Goal: Obtain resource: Download file/media

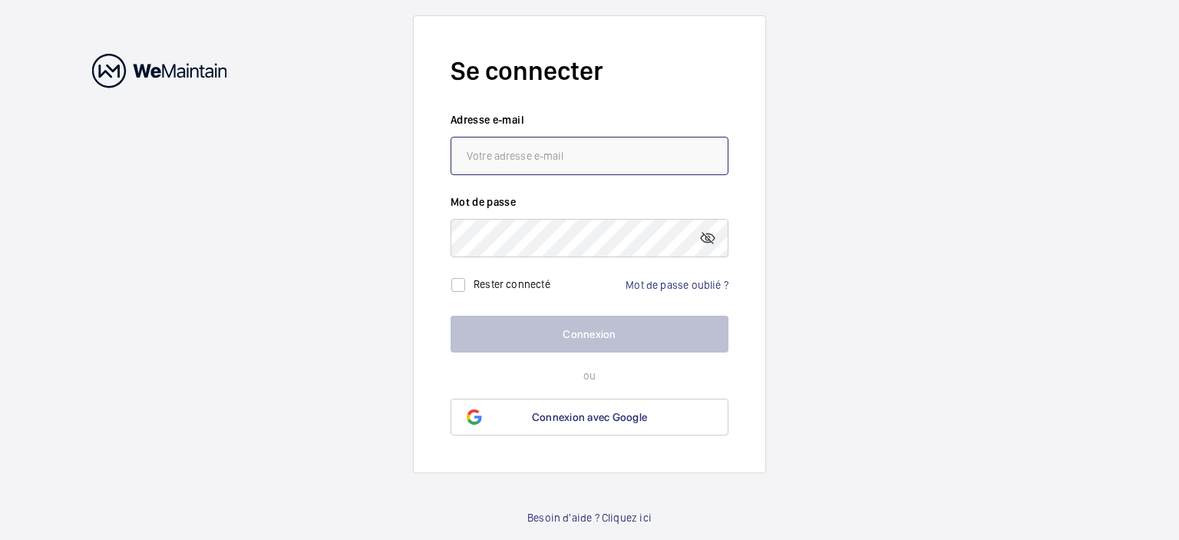
type input "[EMAIL_ADDRESS][PERSON_NAME][DOMAIN_NAME]"
click at [599, 334] on button "Connexion" at bounding box center [590, 333] width 278 height 37
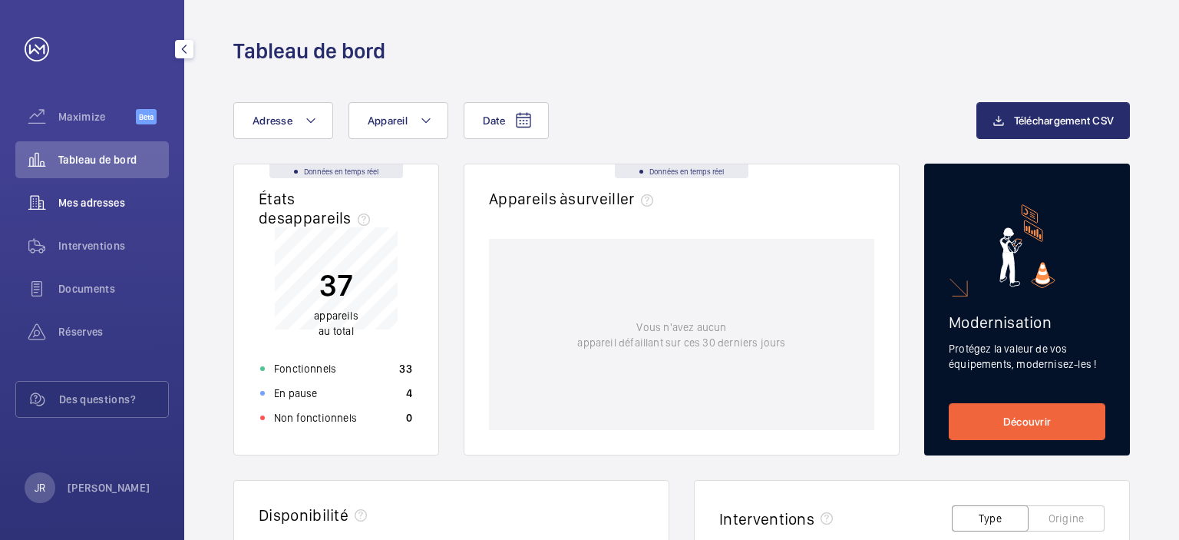
click at [106, 200] on span "Mes adresses" at bounding box center [113, 202] width 111 height 15
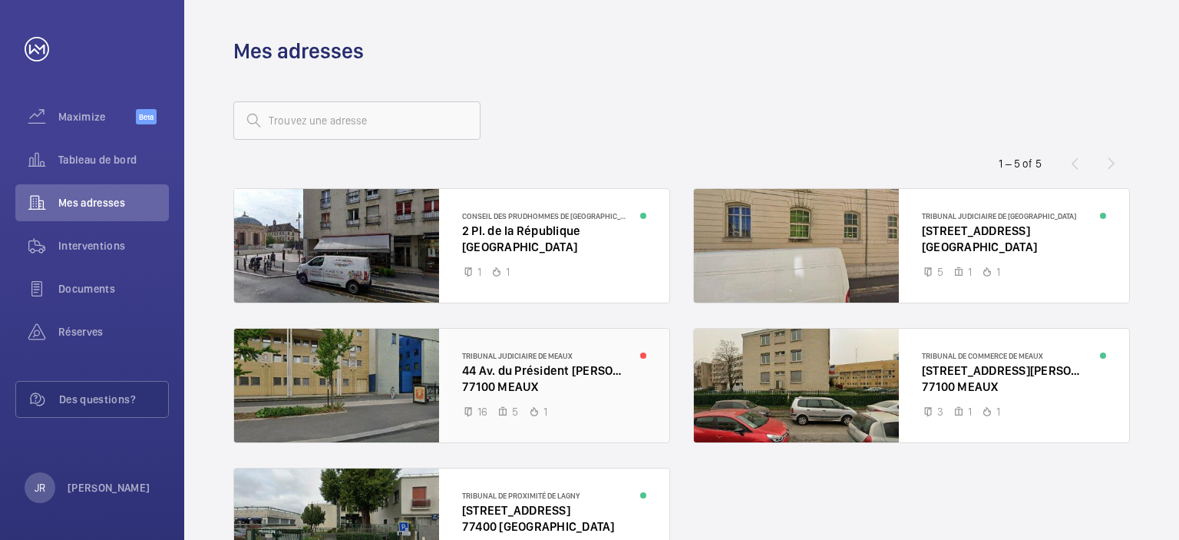
click at [571, 371] on div at bounding box center [451, 385] width 435 height 114
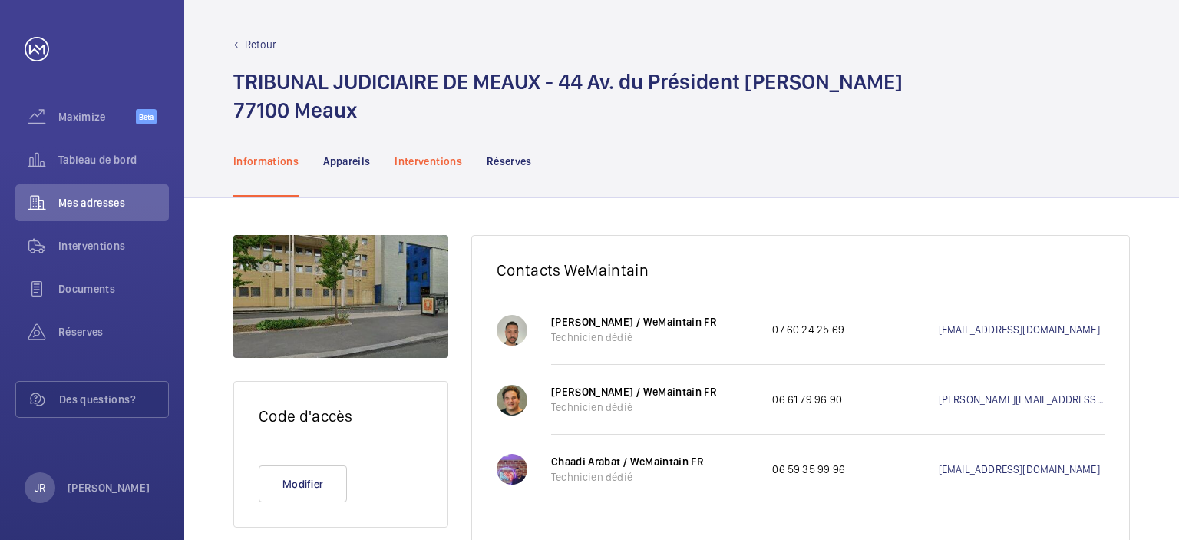
click at [443, 165] on p "Interventions" at bounding box center [428, 160] width 68 height 15
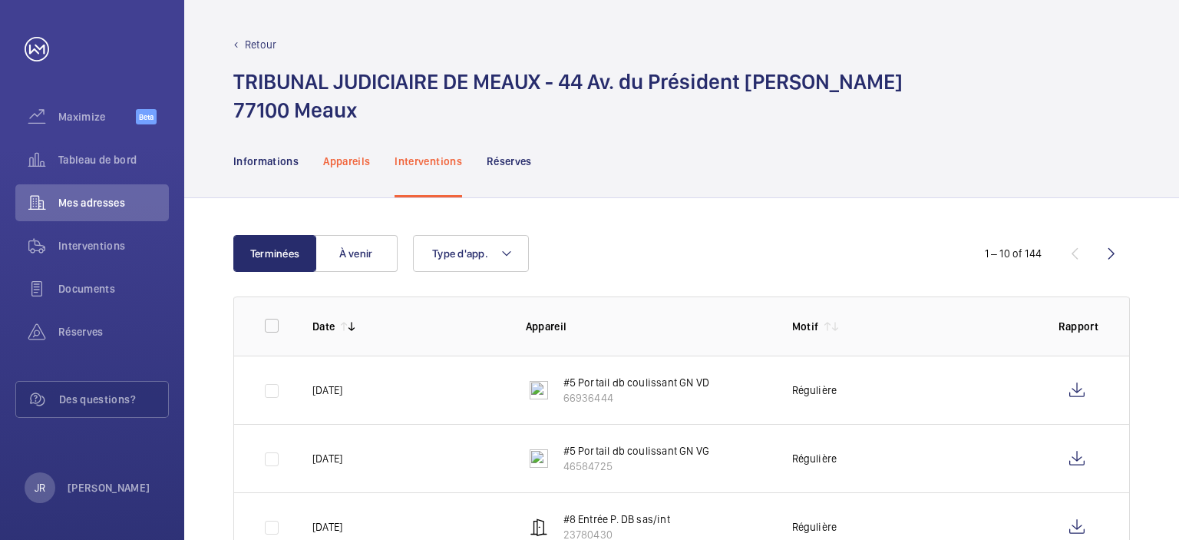
click at [348, 160] on p "Appareils" at bounding box center [346, 160] width 47 height 15
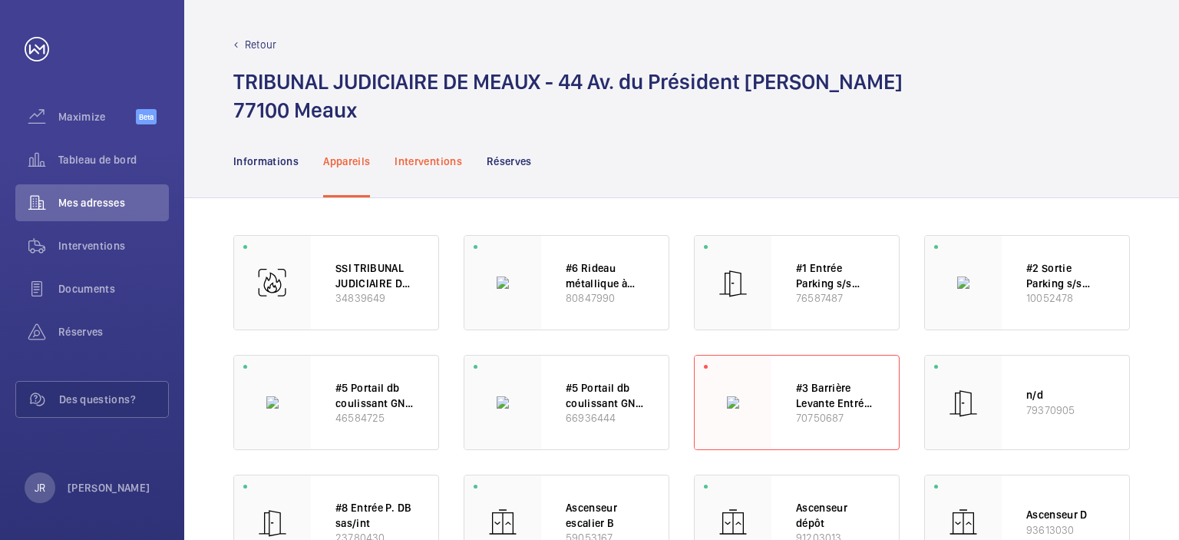
click at [438, 160] on p "Interventions" at bounding box center [428, 160] width 68 height 15
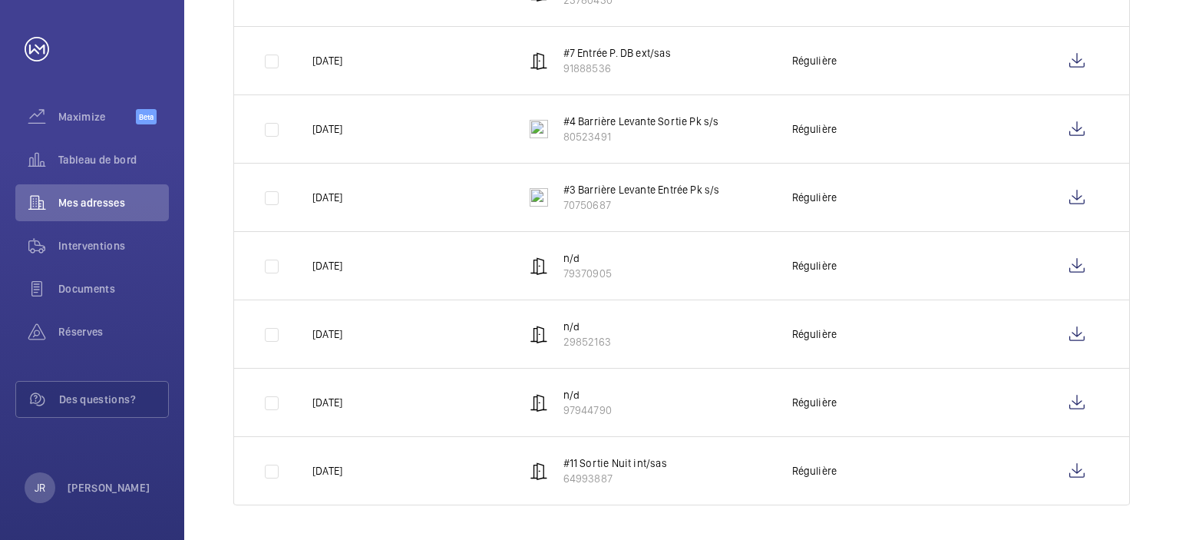
scroll to position [150, 0]
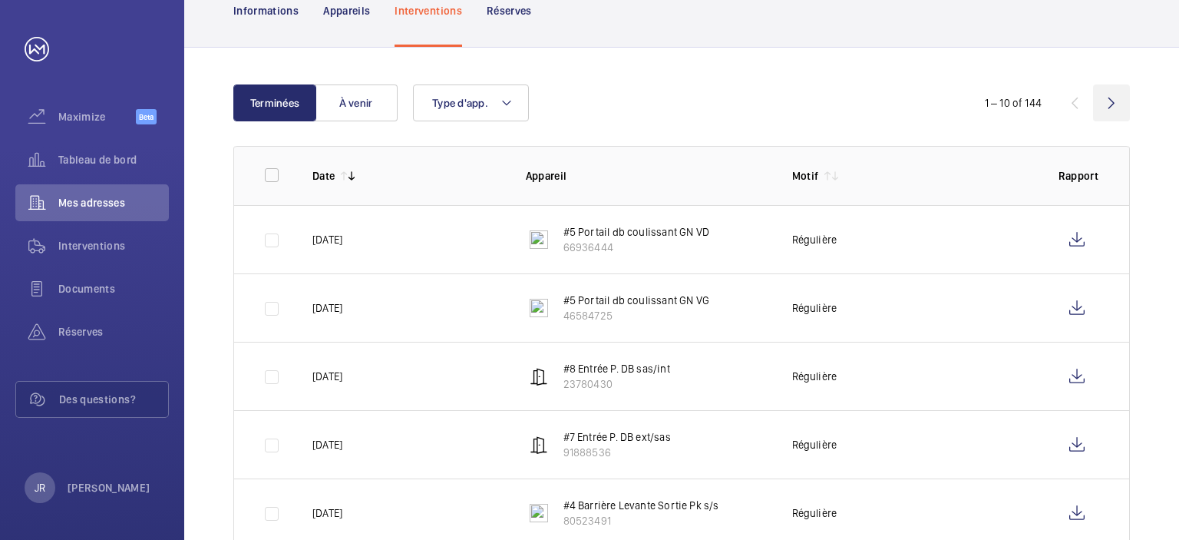
click at [1111, 107] on wm-front-icon-button at bounding box center [1111, 102] width 37 height 37
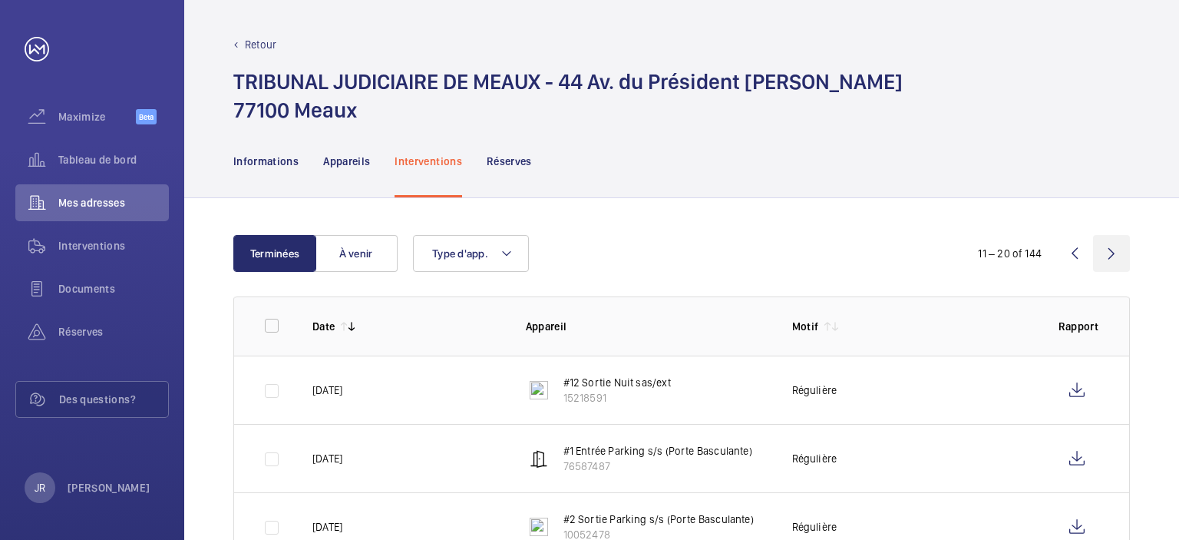
click at [1107, 249] on wm-front-icon-button at bounding box center [1111, 253] width 37 height 37
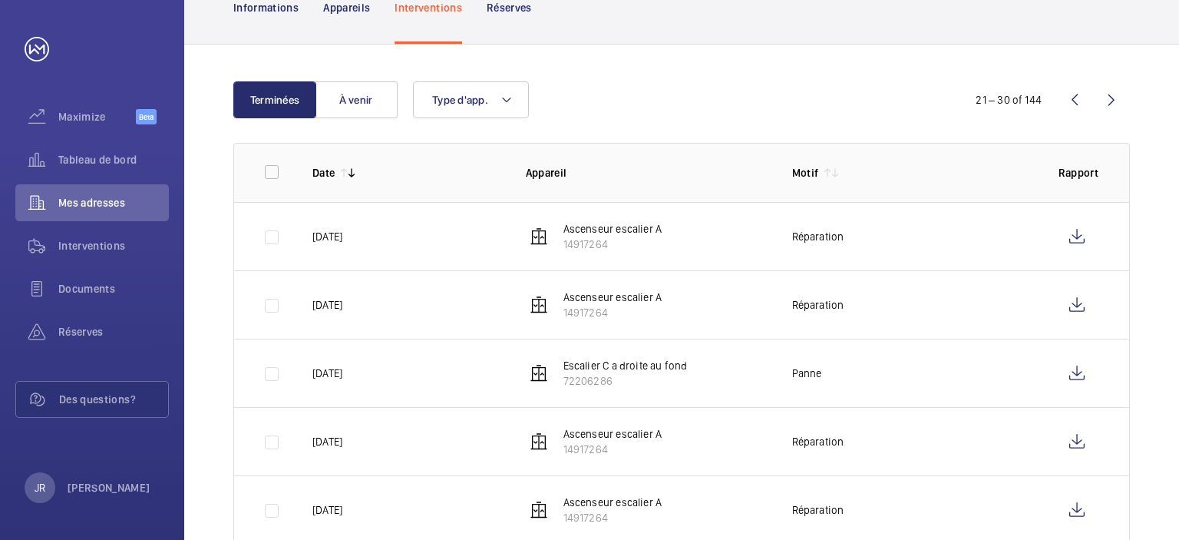
scroll to position [150, 0]
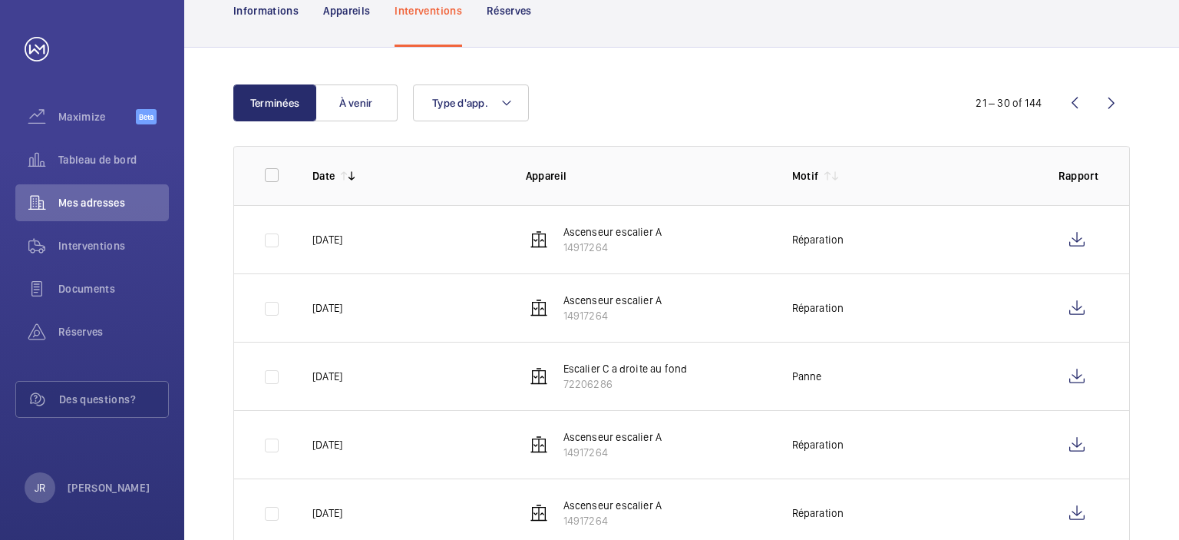
click at [1068, 94] on wm-front-icon-button at bounding box center [1074, 102] width 37 height 37
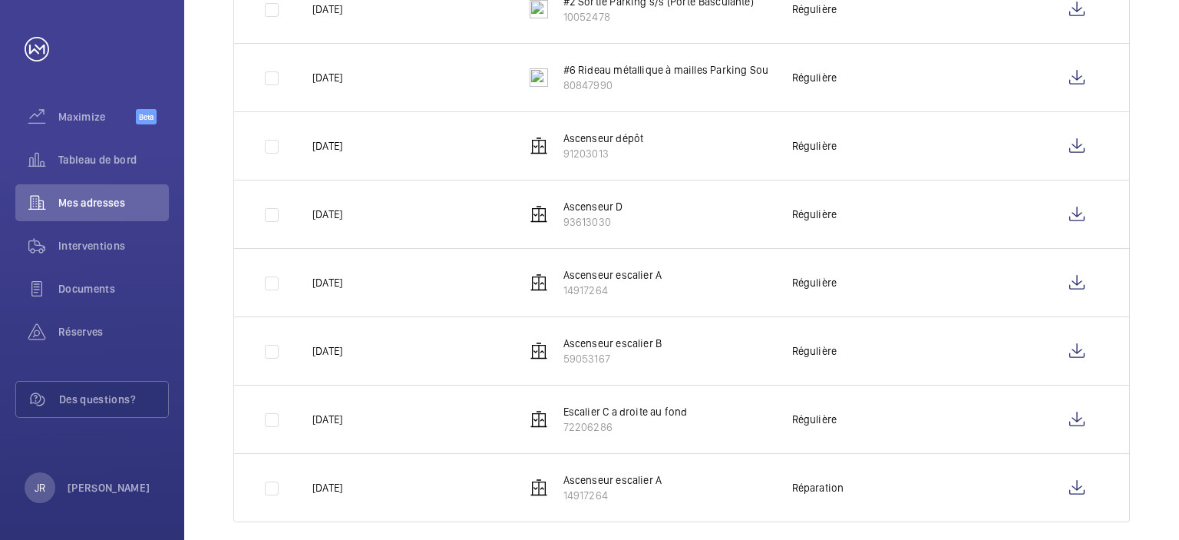
scroll to position [534, 0]
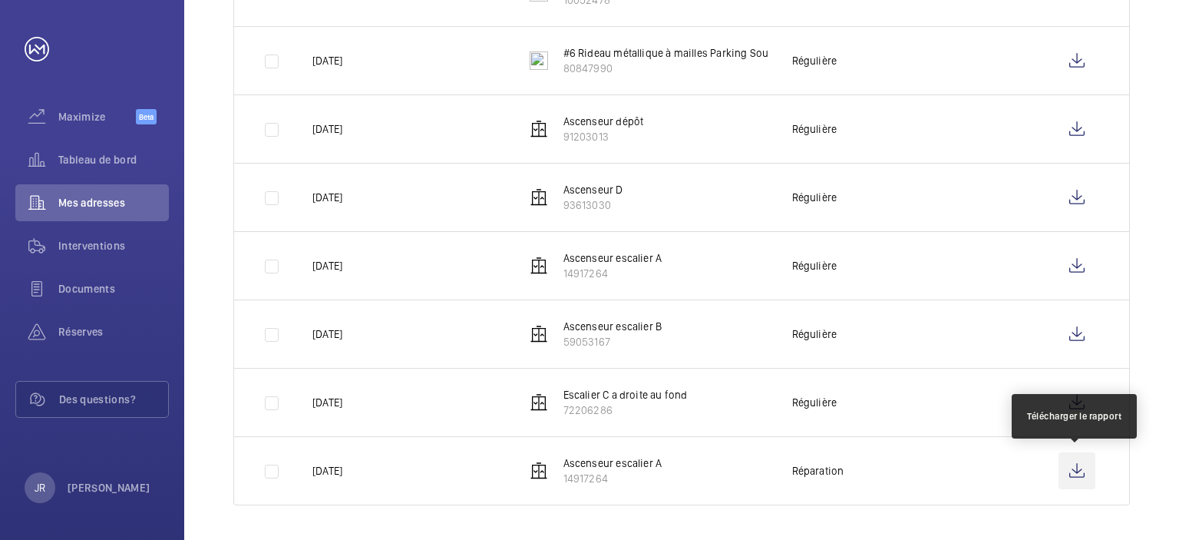
click at [1071, 471] on wm-front-icon-button at bounding box center [1076, 470] width 37 height 37
click at [1071, 468] on wm-front-icon-button at bounding box center [1076, 470] width 37 height 37
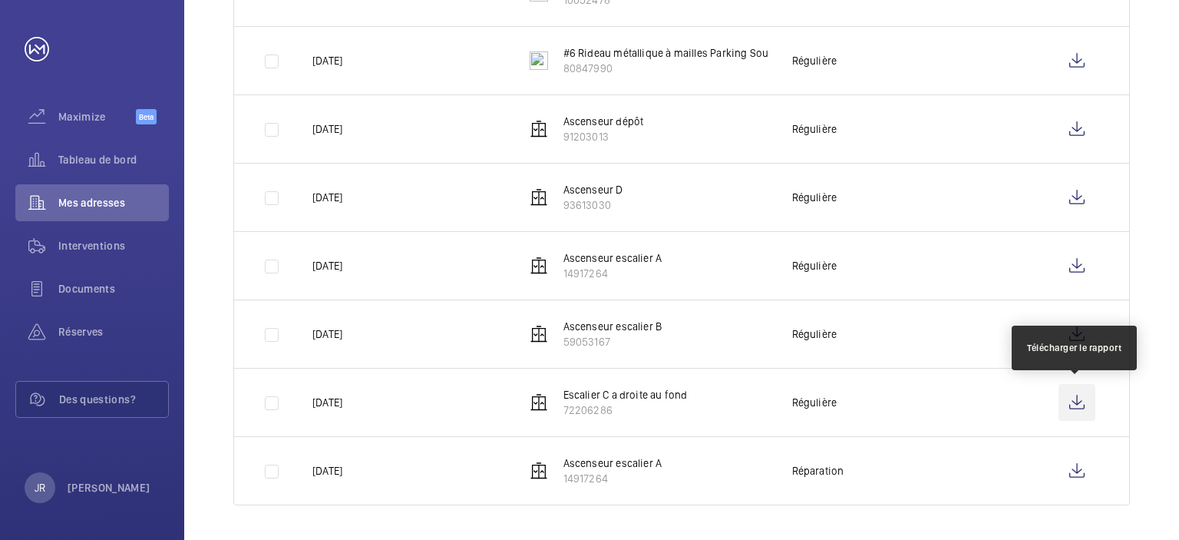
click at [1081, 406] on wm-front-icon-button at bounding box center [1076, 402] width 37 height 37
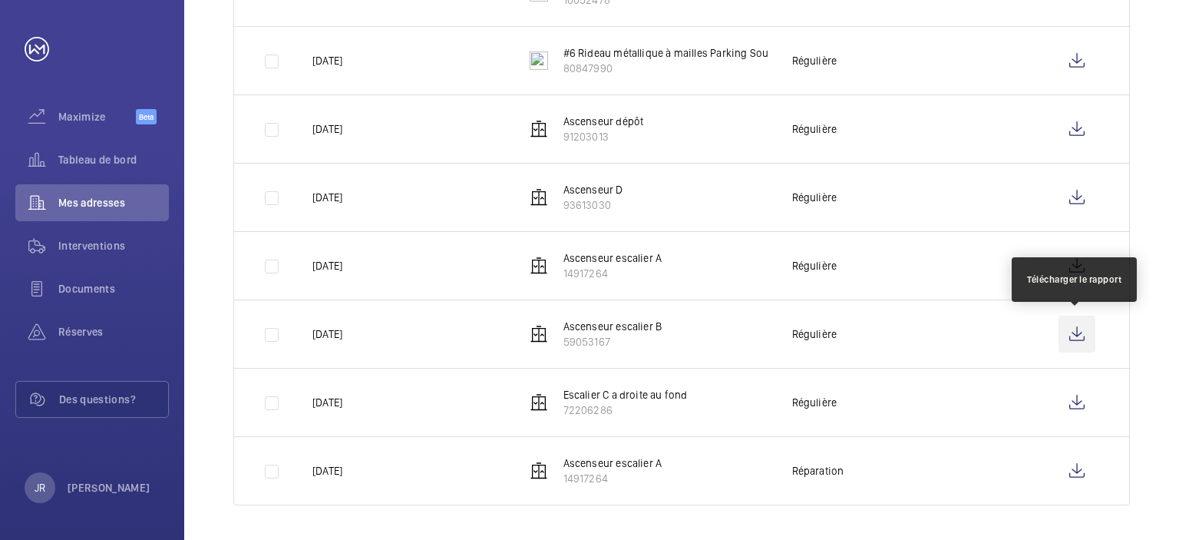
click at [1080, 337] on wm-front-icon-button at bounding box center [1076, 333] width 37 height 37
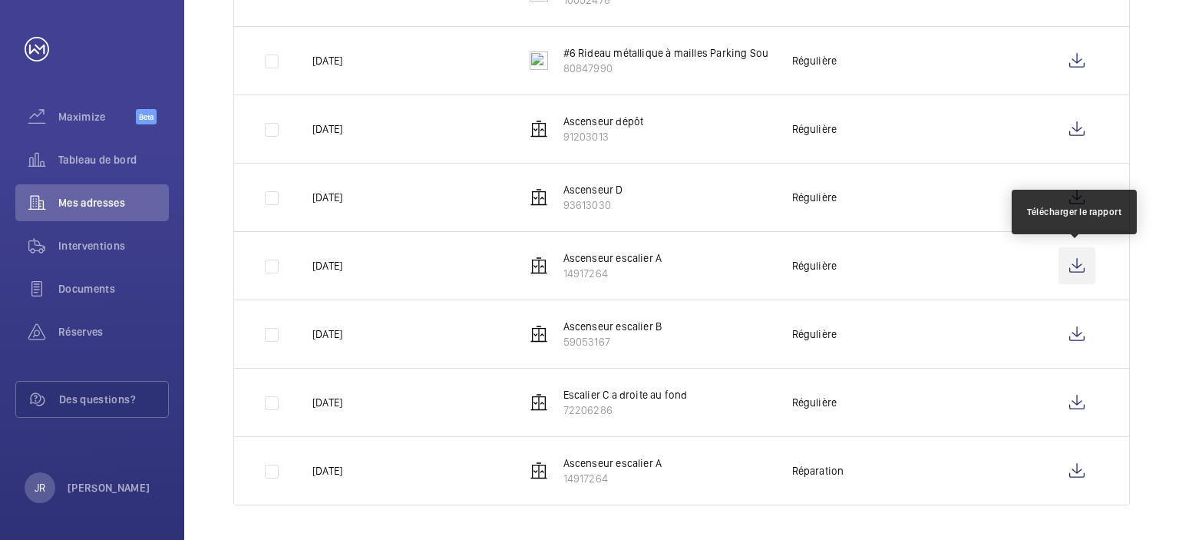
click at [1073, 259] on wm-front-icon-button at bounding box center [1076, 265] width 37 height 37
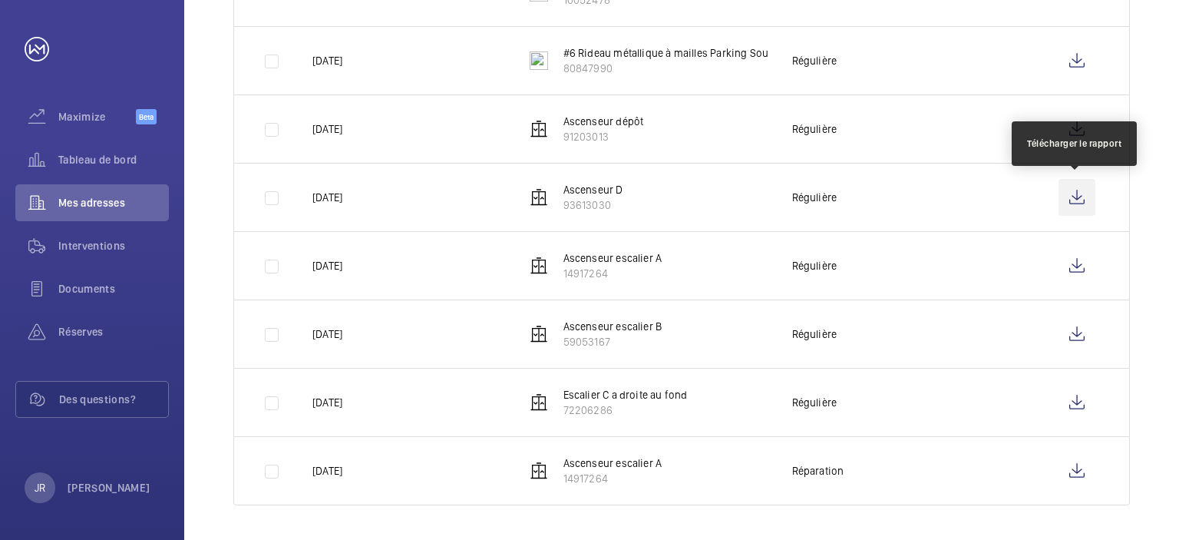
click at [1084, 198] on wm-front-icon-button at bounding box center [1076, 197] width 37 height 37
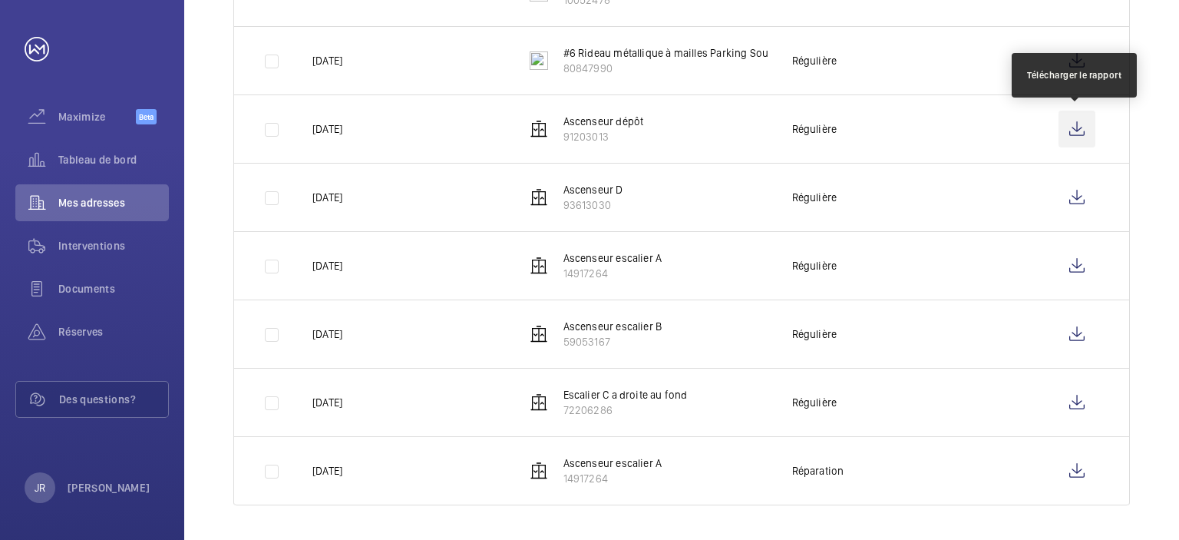
click at [1078, 137] on wm-front-icon-button at bounding box center [1076, 129] width 37 height 37
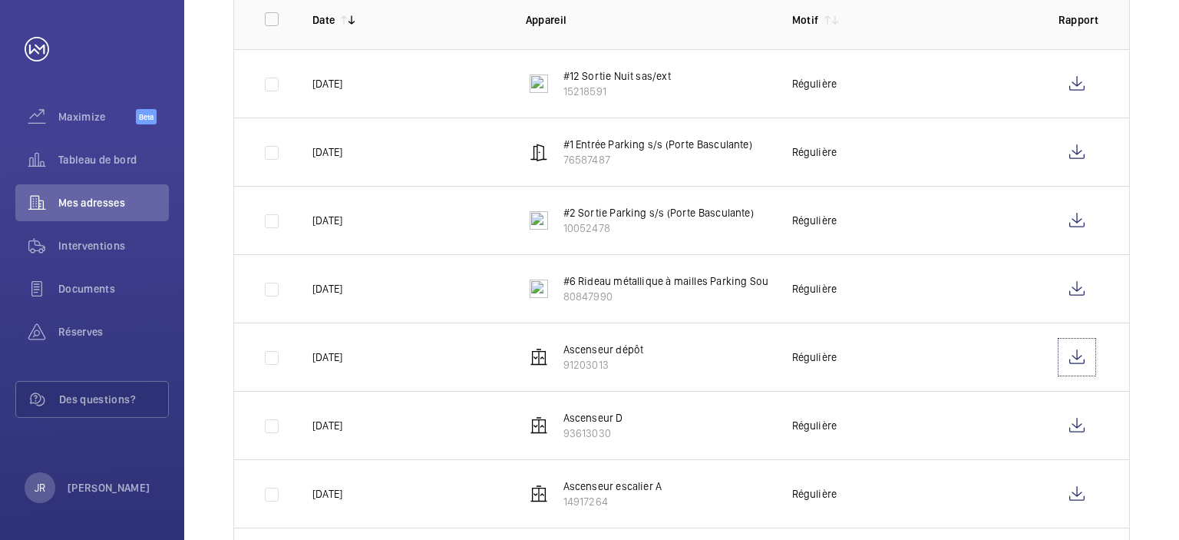
scroll to position [304, 0]
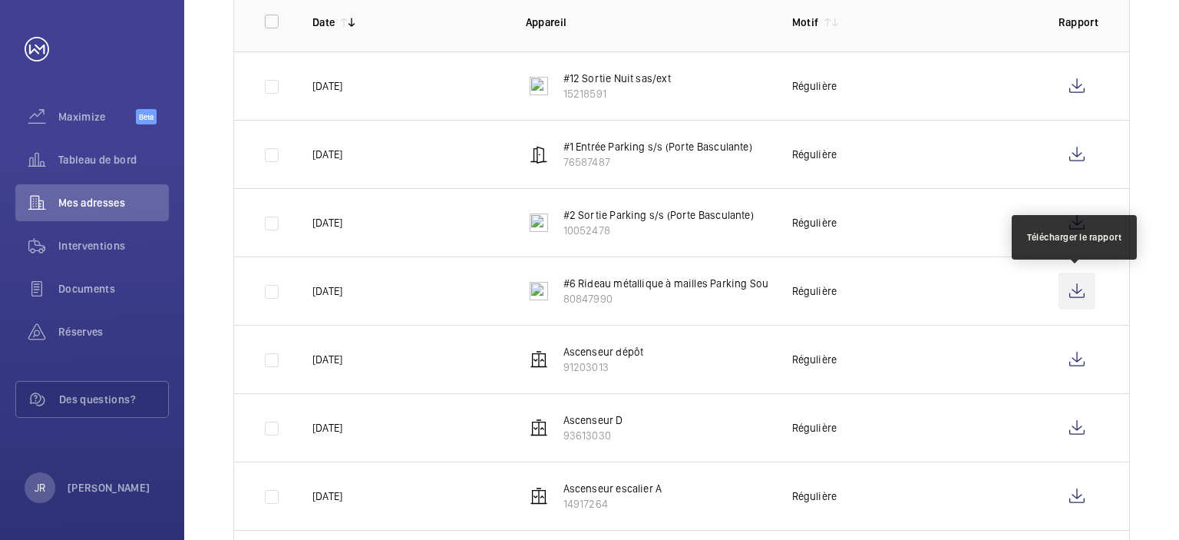
click at [1076, 297] on wm-front-icon-button at bounding box center [1076, 290] width 37 height 37
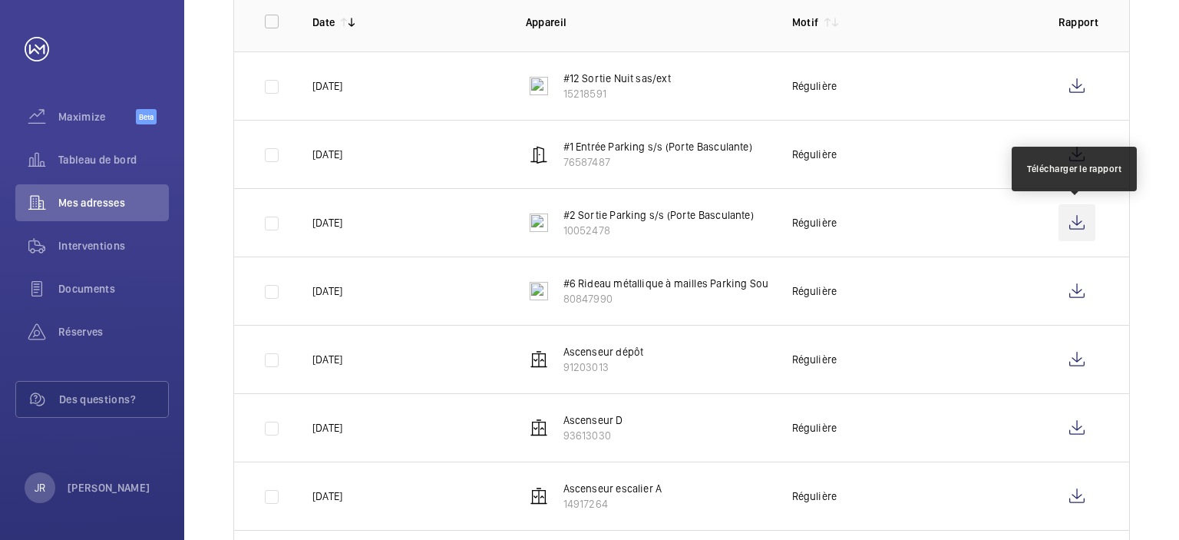
click at [1077, 226] on wm-front-icon-button at bounding box center [1076, 222] width 37 height 37
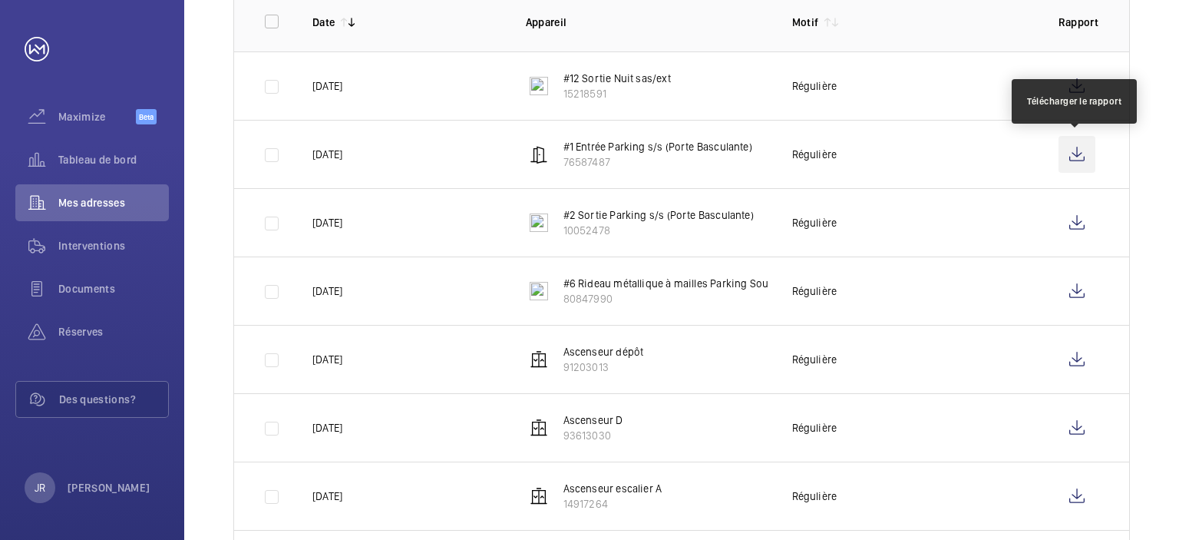
click at [1078, 155] on wm-front-icon-button at bounding box center [1076, 154] width 37 height 37
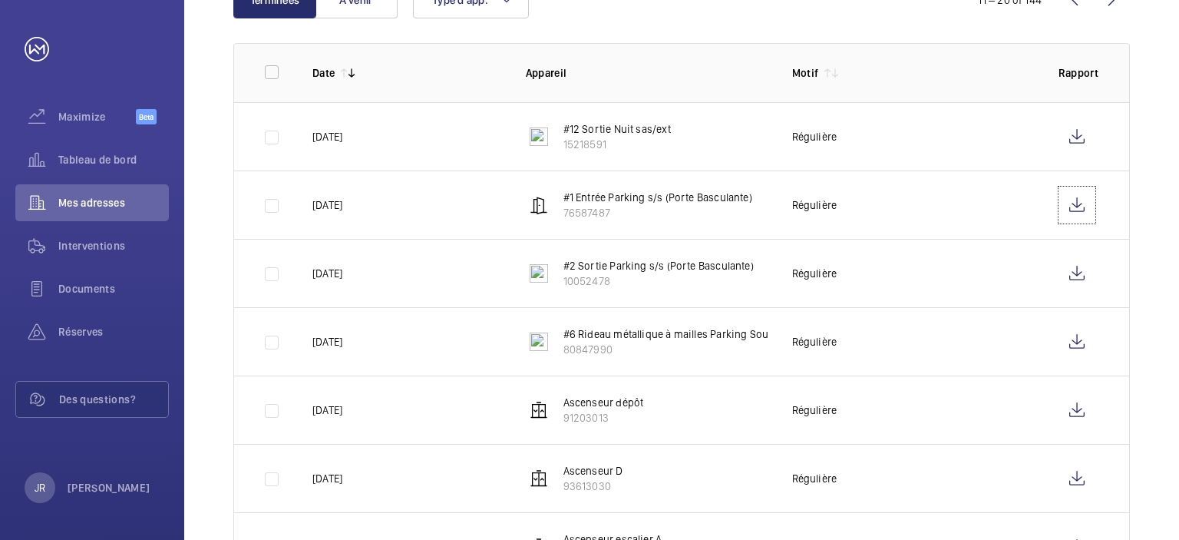
scroll to position [227, 0]
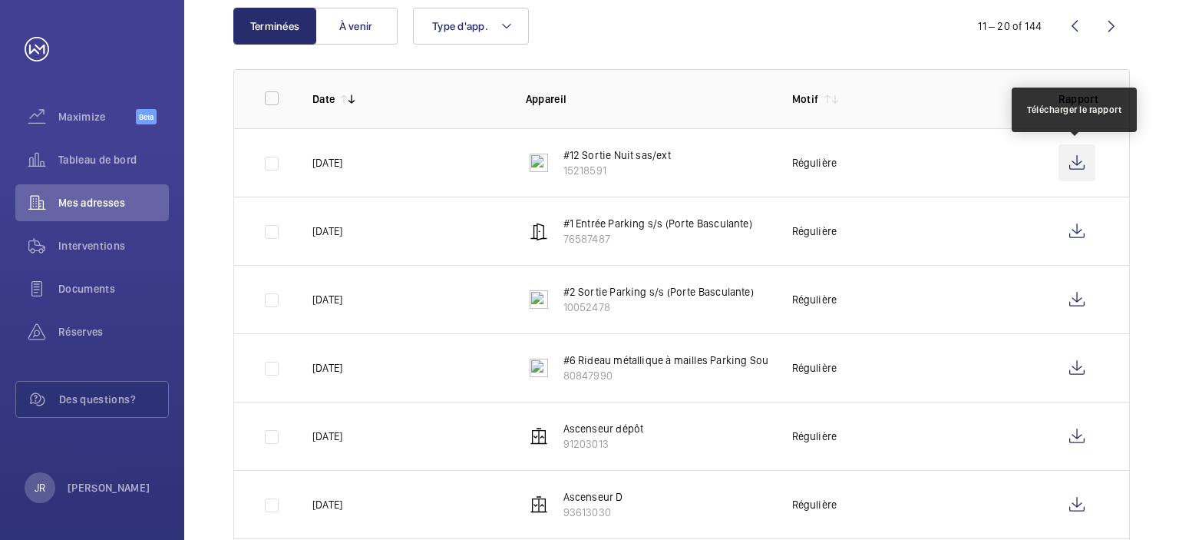
click at [1079, 163] on wm-front-icon-button at bounding box center [1076, 162] width 37 height 37
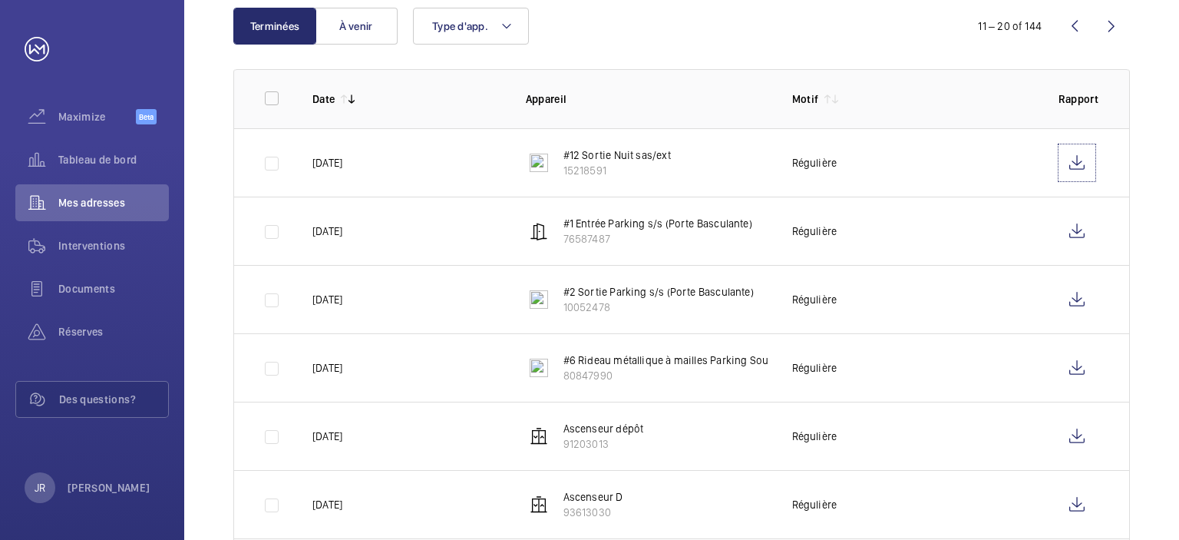
scroll to position [150, 0]
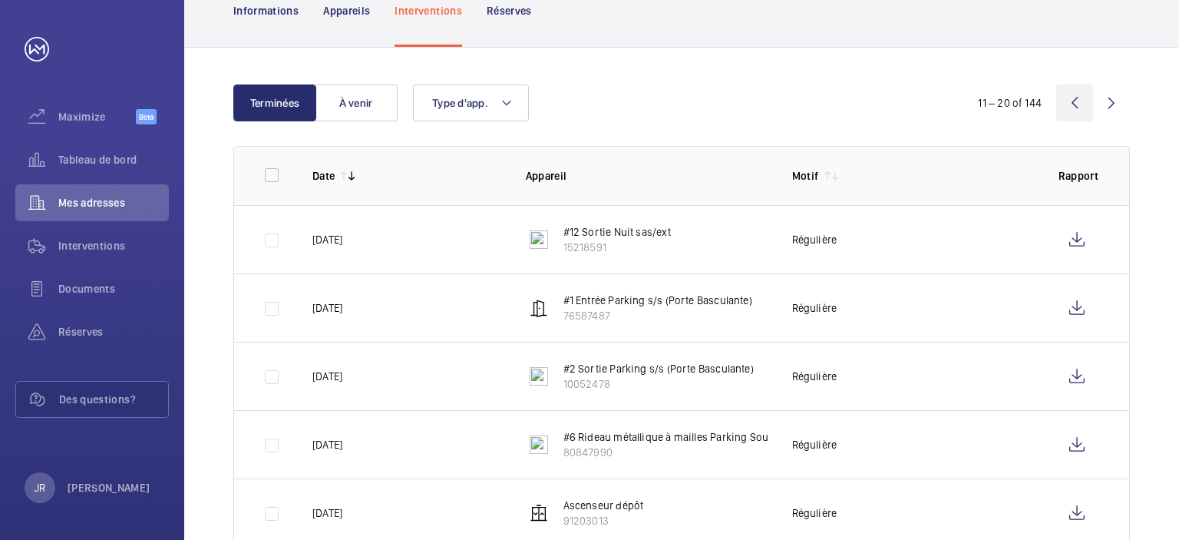
click at [1072, 109] on wm-front-icon-button at bounding box center [1074, 102] width 37 height 37
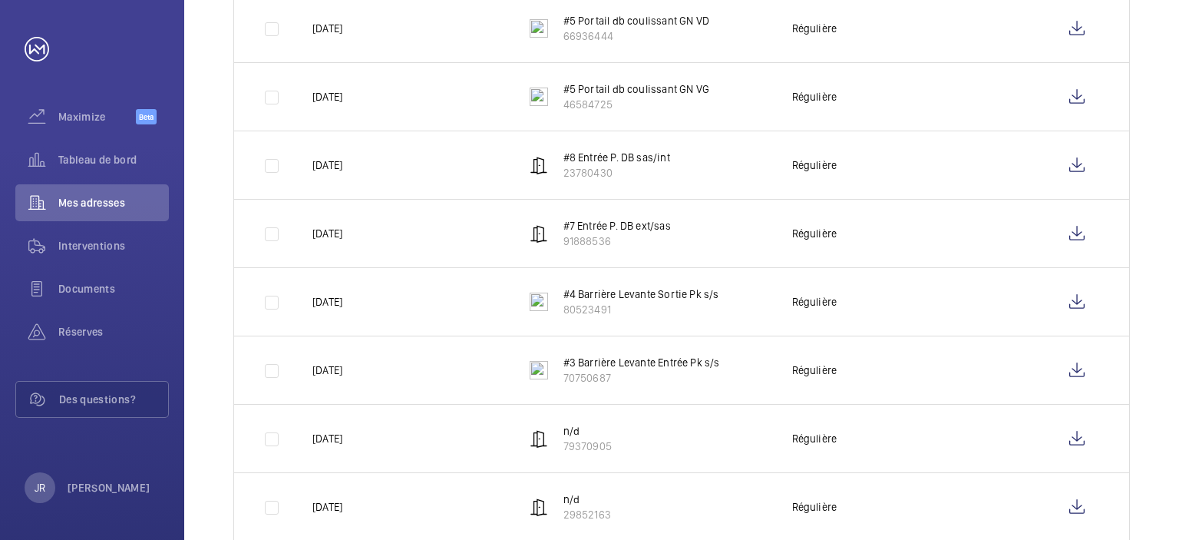
scroll to position [534, 0]
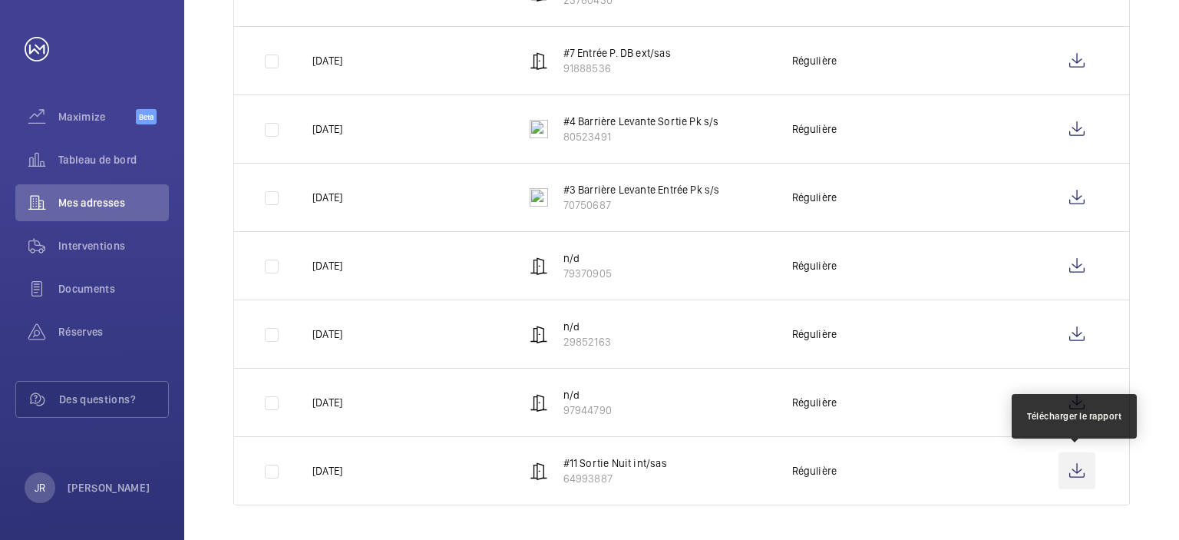
click at [1072, 474] on wm-front-icon-button at bounding box center [1076, 470] width 37 height 37
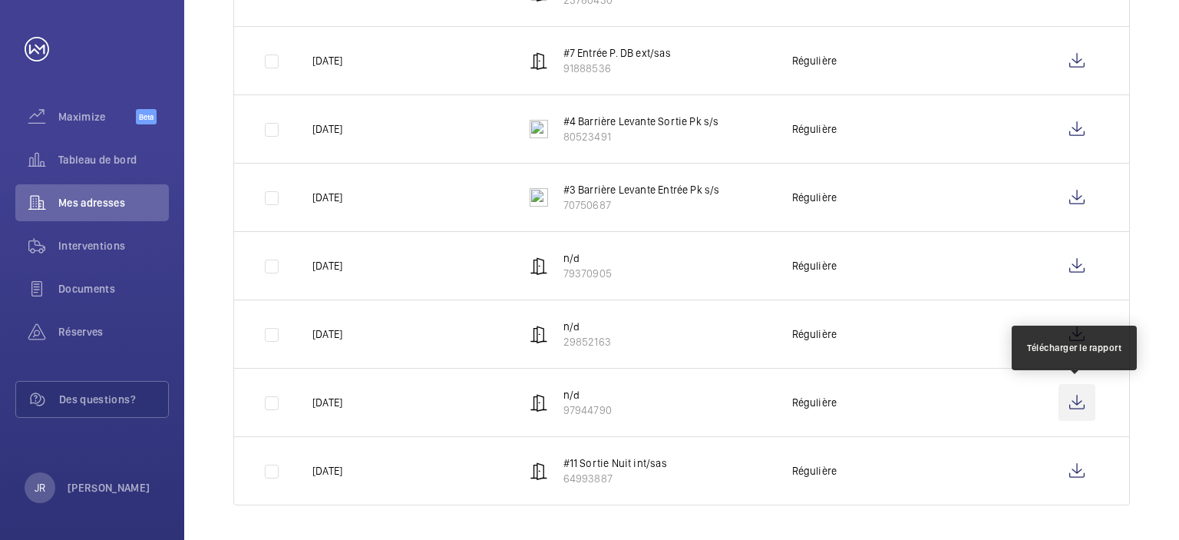
click at [1081, 408] on wm-front-icon-button at bounding box center [1076, 402] width 37 height 37
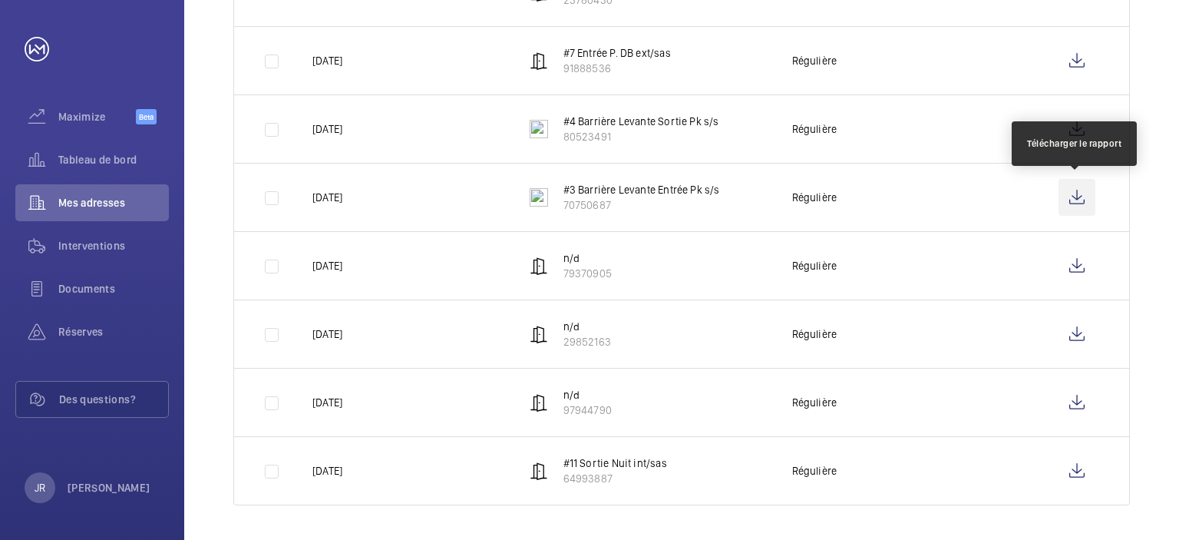
click at [1086, 190] on wm-front-icon-button at bounding box center [1076, 197] width 37 height 37
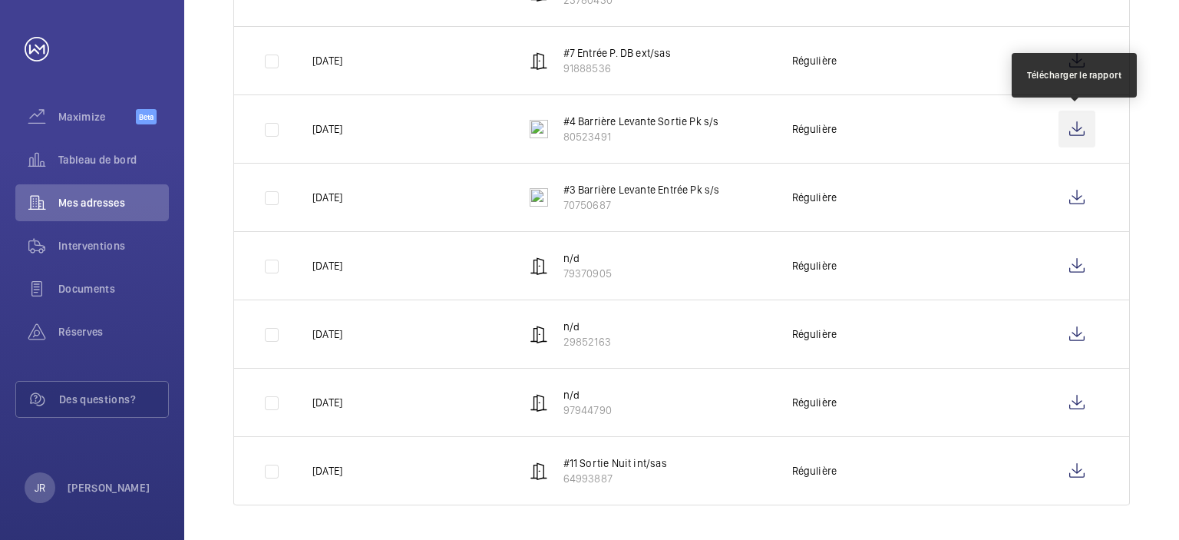
click at [1081, 128] on wm-front-icon-button at bounding box center [1076, 129] width 37 height 37
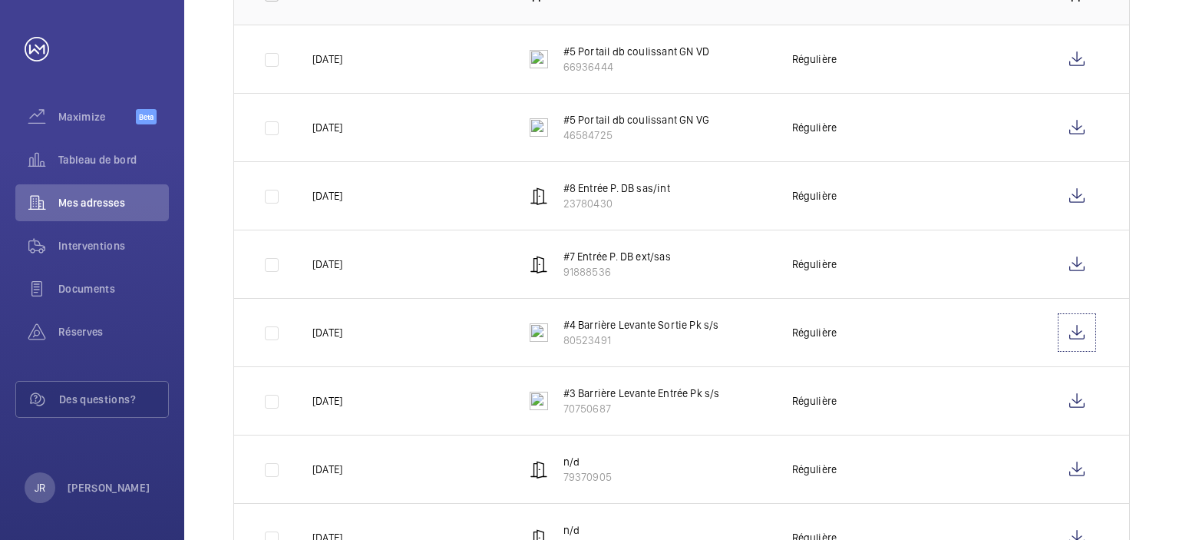
scroll to position [304, 0]
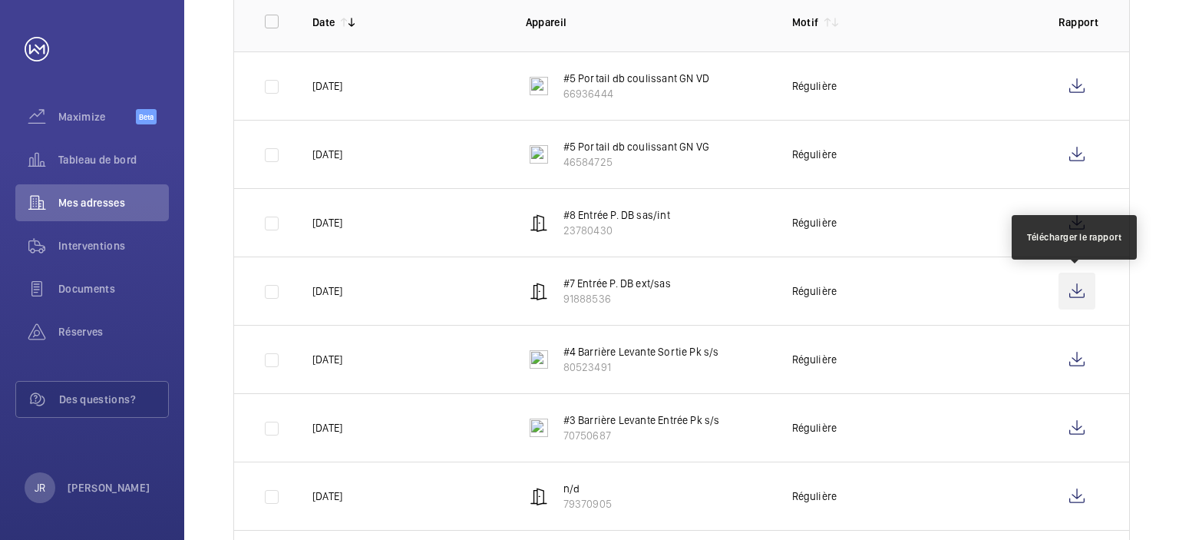
click at [1081, 291] on wm-front-icon-button at bounding box center [1076, 290] width 37 height 37
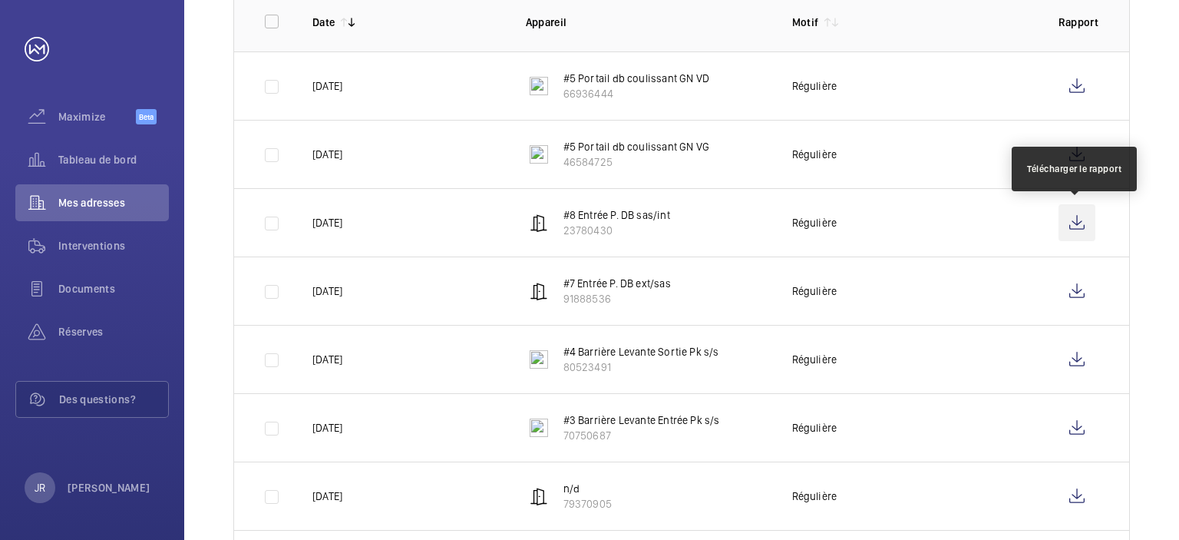
click at [1078, 223] on wm-front-icon-button at bounding box center [1076, 222] width 37 height 37
click at [1077, 225] on wm-front-icon-button at bounding box center [1076, 222] width 37 height 37
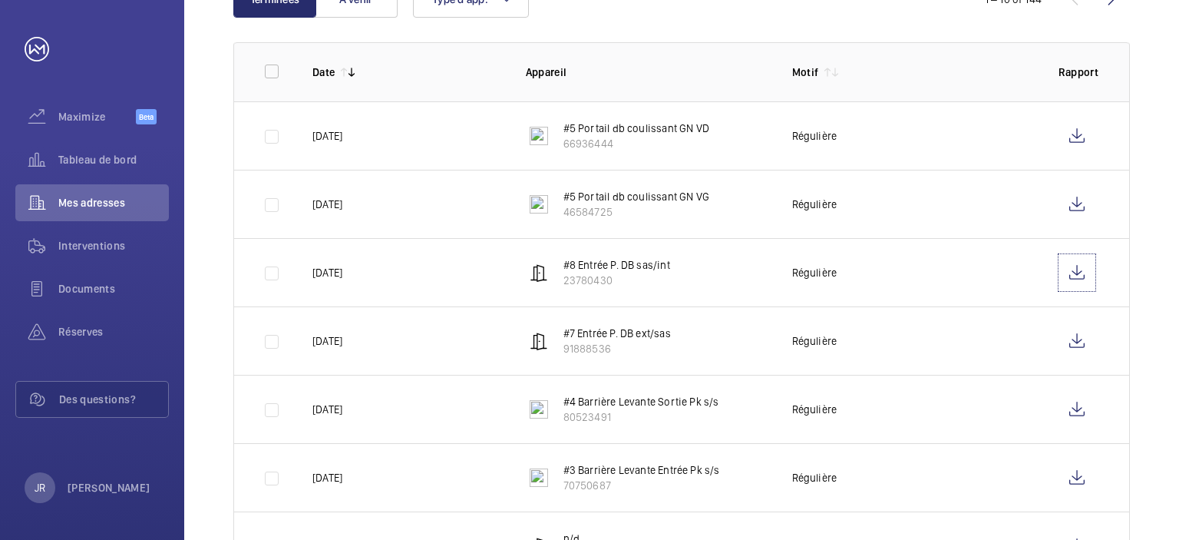
scroll to position [227, 0]
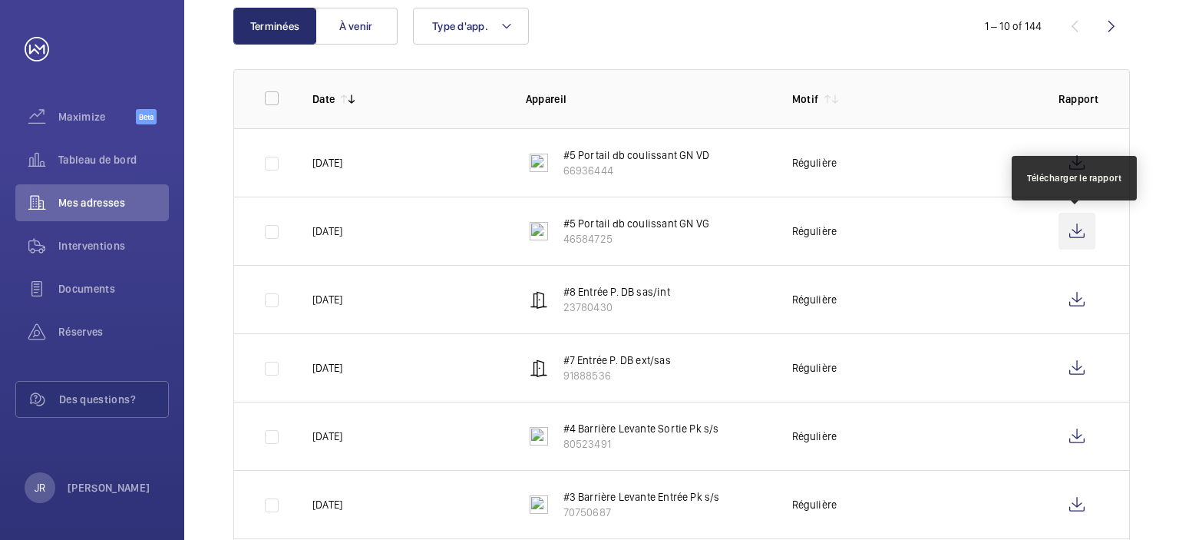
click at [1079, 233] on wm-front-icon-button at bounding box center [1076, 231] width 37 height 37
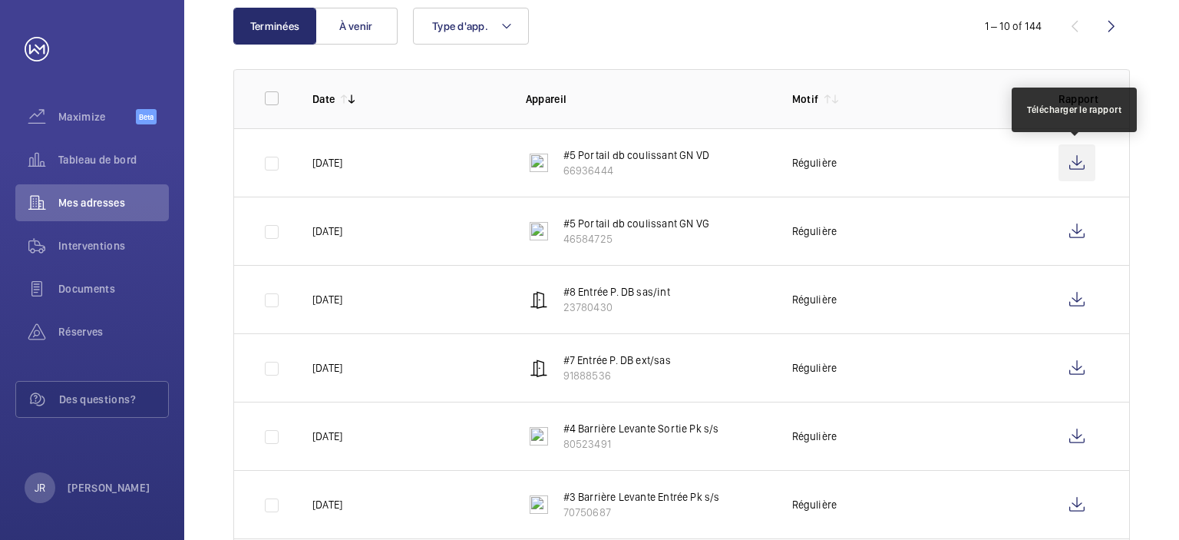
click at [1071, 160] on wm-front-icon-button at bounding box center [1076, 162] width 37 height 37
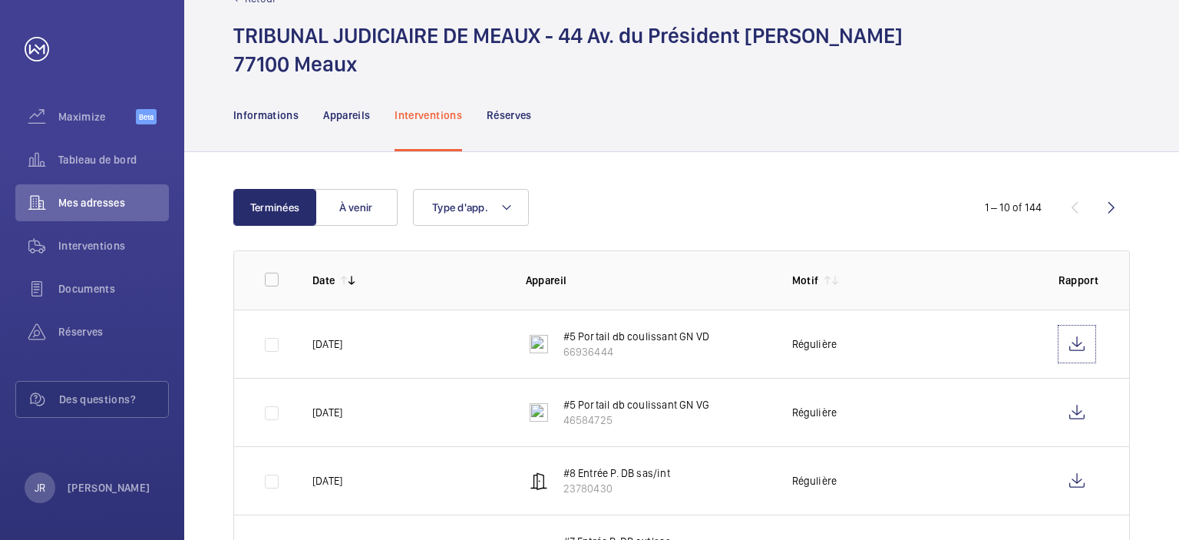
scroll to position [0, 0]
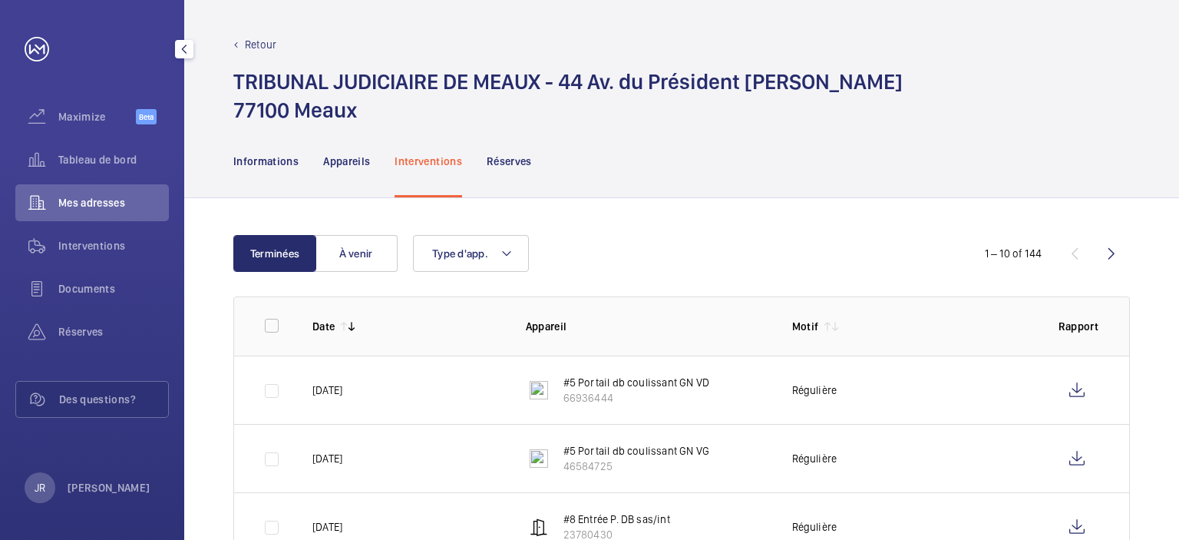
click at [89, 202] on span "Mes adresses" at bounding box center [113, 202] width 111 height 15
click at [65, 205] on span "Mes adresses" at bounding box center [113, 202] width 111 height 15
click at [65, 203] on span "Mes adresses" at bounding box center [113, 202] width 111 height 15
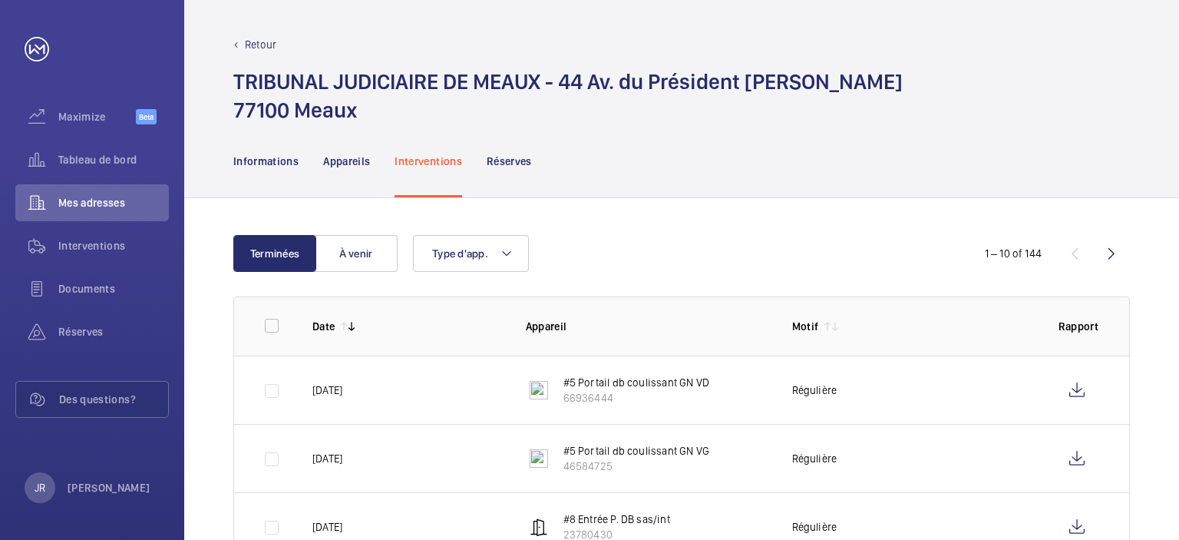
click at [240, 45] on div "Retour" at bounding box center [681, 44] width 896 height 15
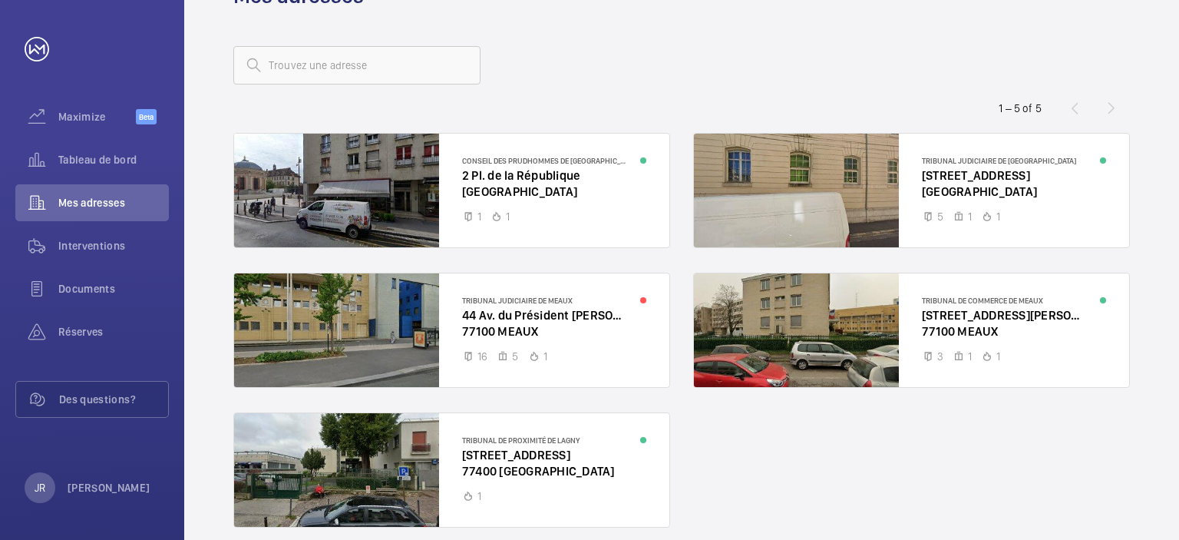
scroll to position [120, 0]
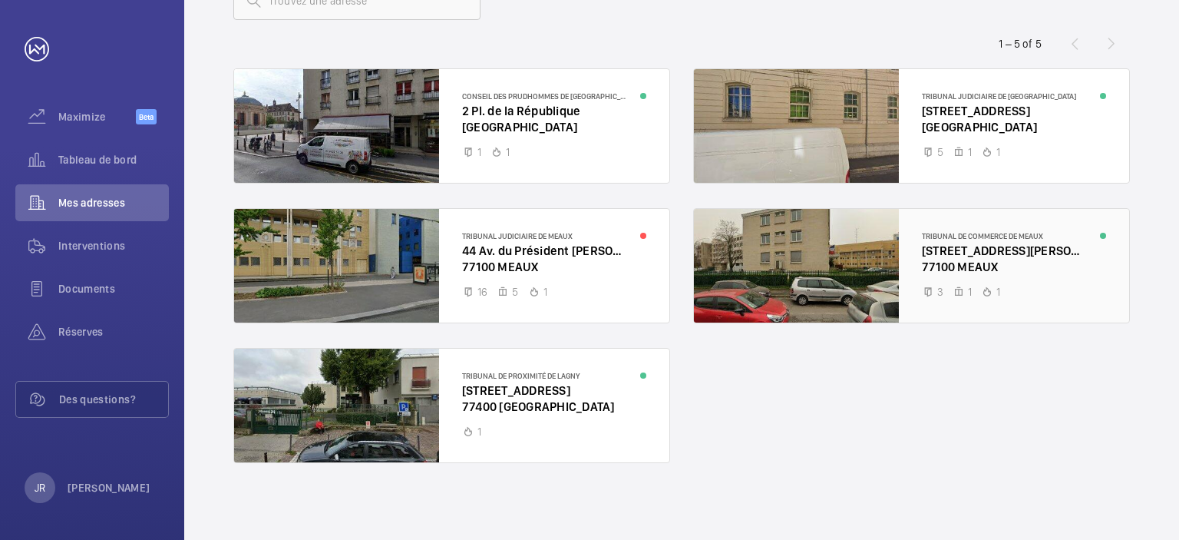
click at [952, 247] on div at bounding box center [911, 266] width 435 height 114
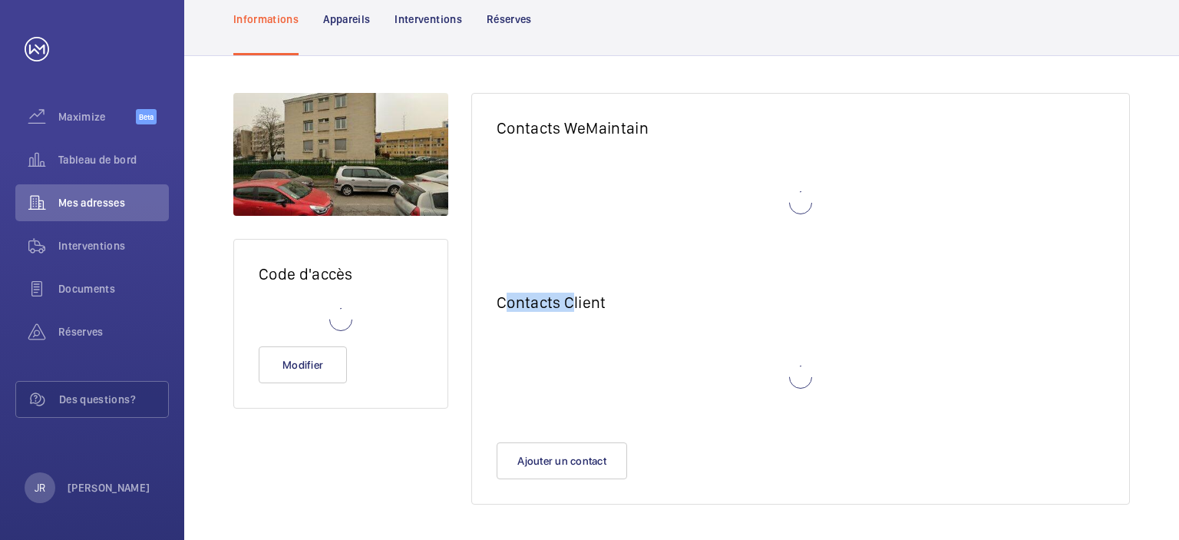
click at [952, 247] on wm-front-card-body at bounding box center [800, 210] width 657 height 115
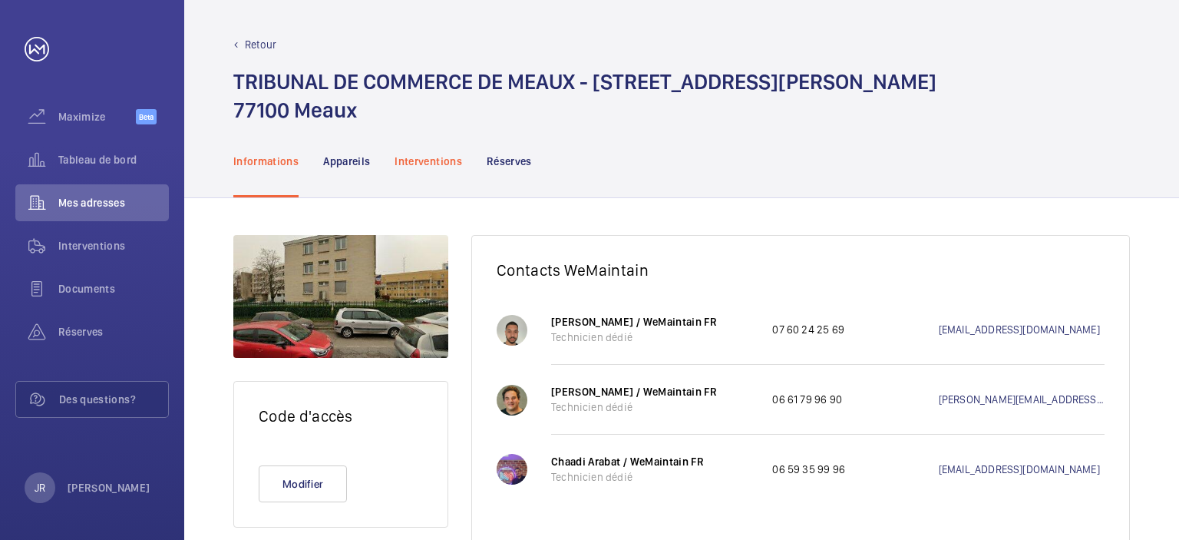
click at [434, 153] on p "Interventions" at bounding box center [428, 160] width 68 height 15
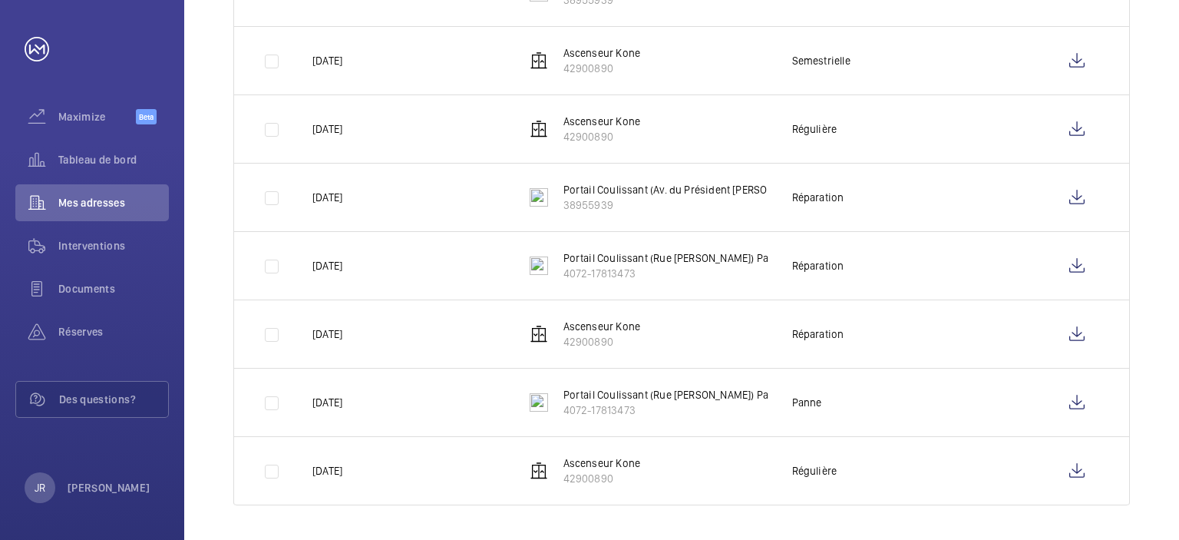
scroll to position [304, 0]
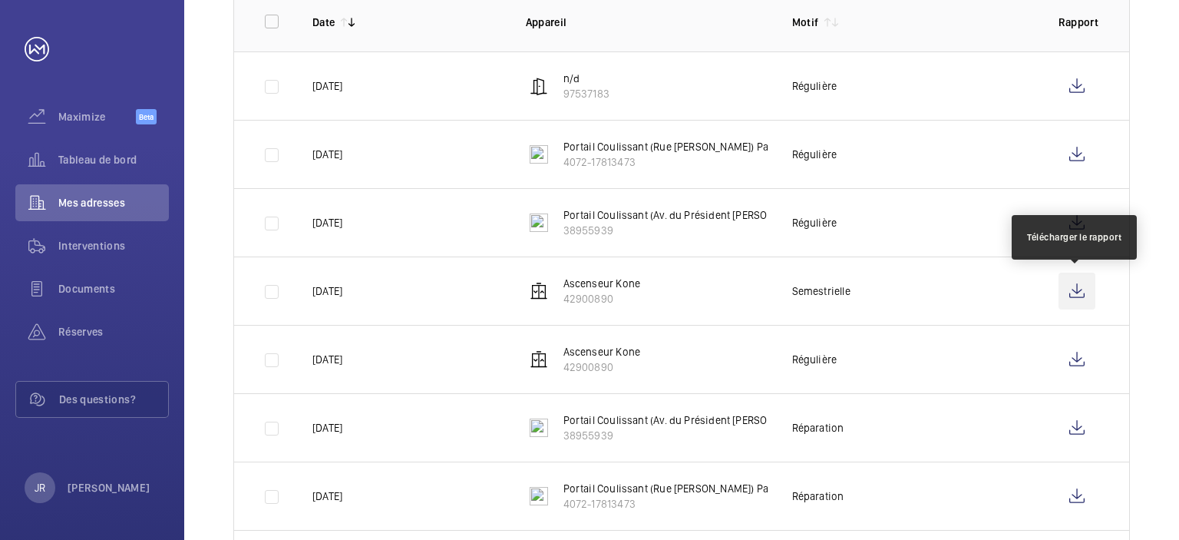
click at [1074, 298] on wm-front-icon-button at bounding box center [1076, 290] width 37 height 37
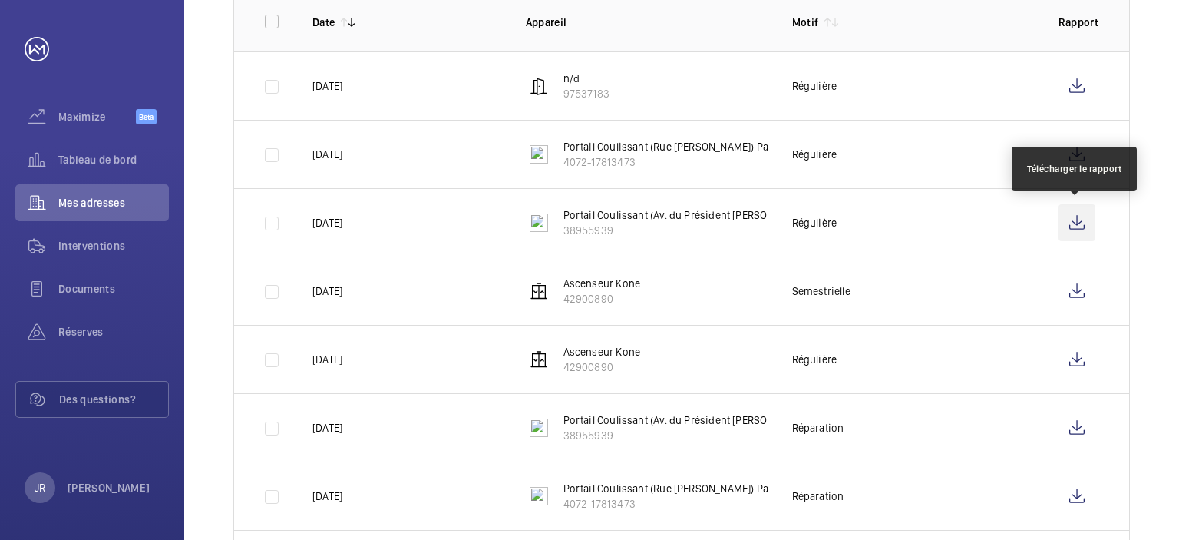
click at [1075, 227] on wm-front-icon-button at bounding box center [1076, 222] width 37 height 37
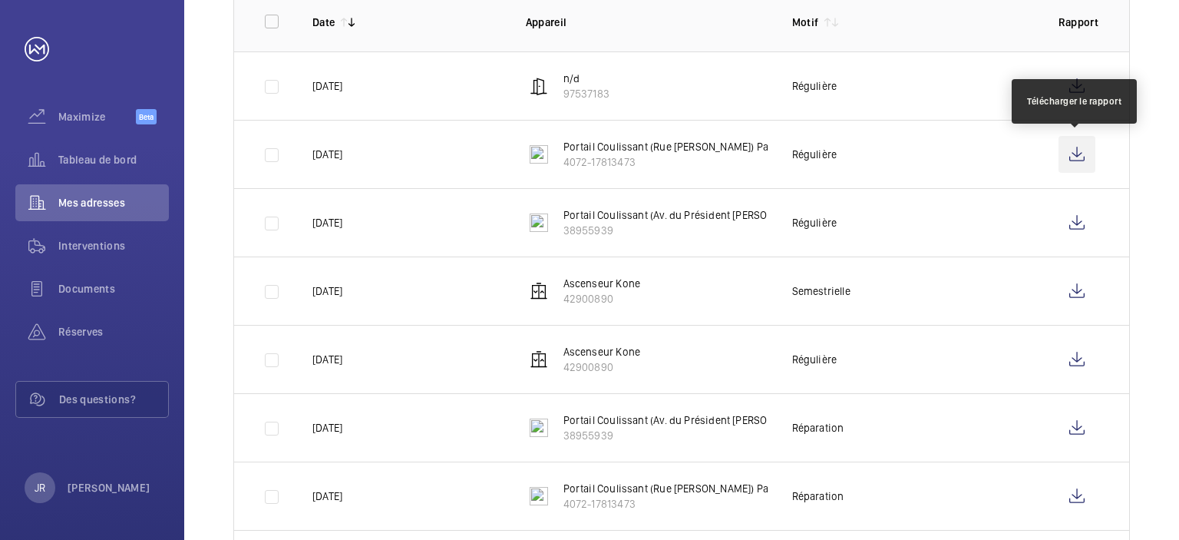
click at [1081, 141] on wm-front-icon-button at bounding box center [1076, 154] width 37 height 37
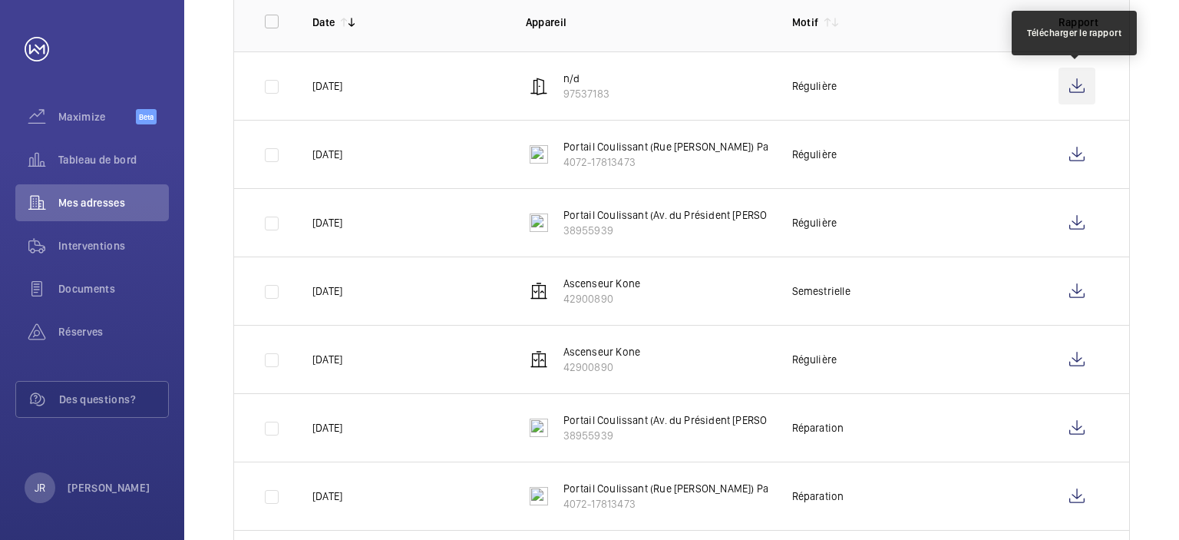
click at [1081, 86] on wm-front-icon-button at bounding box center [1076, 86] width 37 height 37
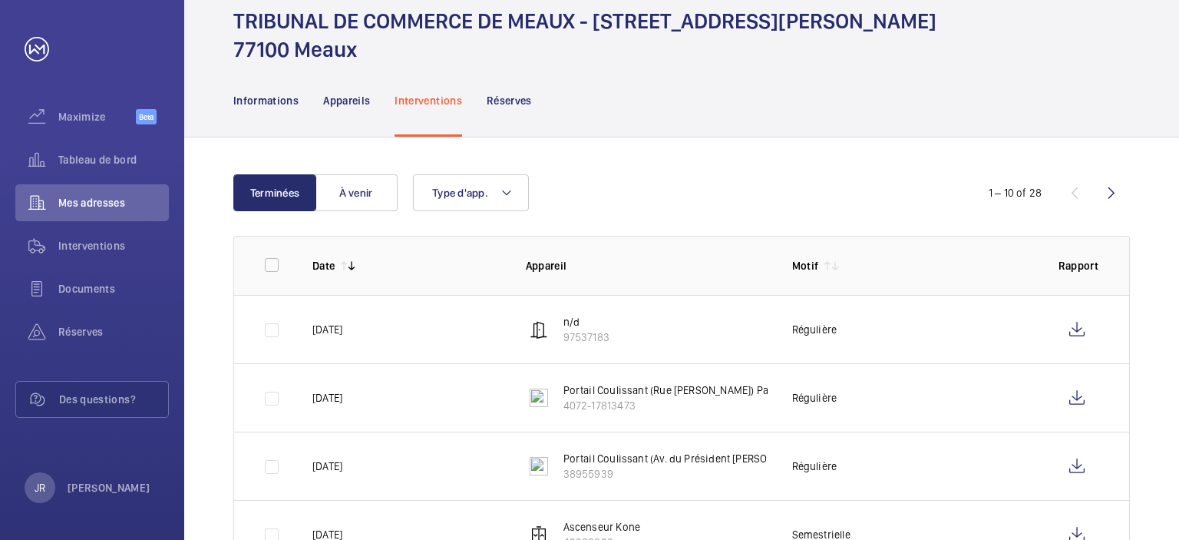
scroll to position [0, 0]
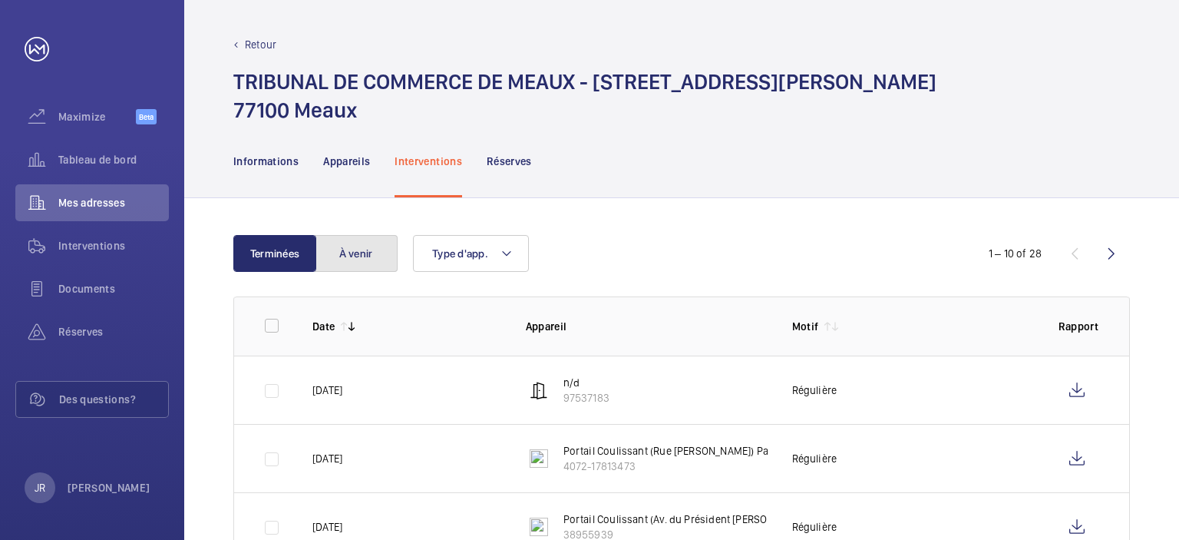
drag, startPoint x: 368, startPoint y: 254, endPoint x: 449, endPoint y: 252, distance: 81.4
click at [367, 253] on button "À venir" at bounding box center [356, 253] width 83 height 37
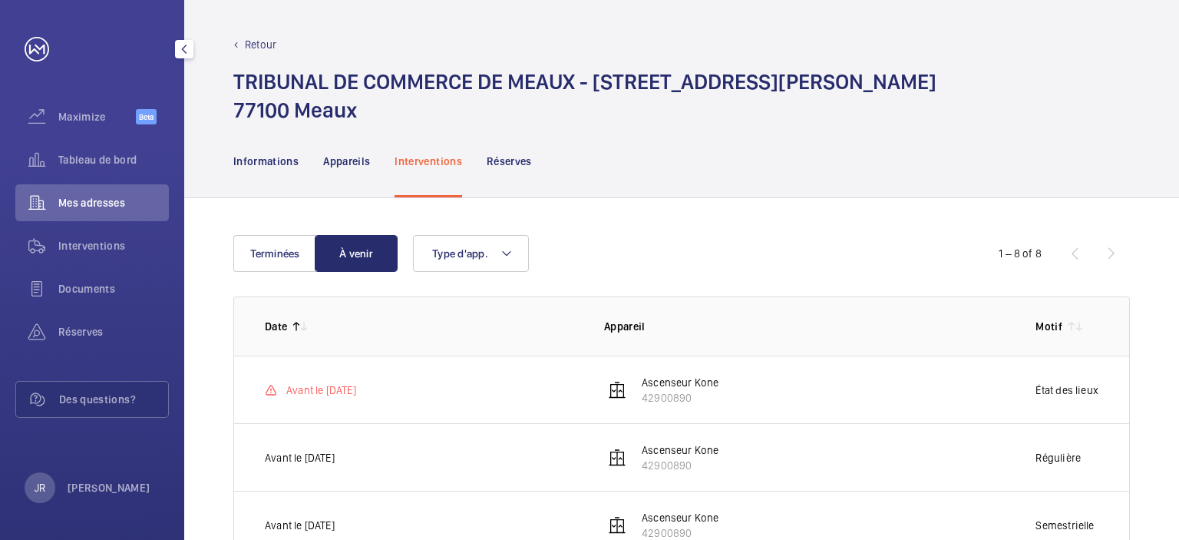
click at [93, 196] on span "Mes adresses" at bounding box center [113, 202] width 111 height 15
click at [264, 46] on p "Retour" at bounding box center [260, 44] width 31 height 15
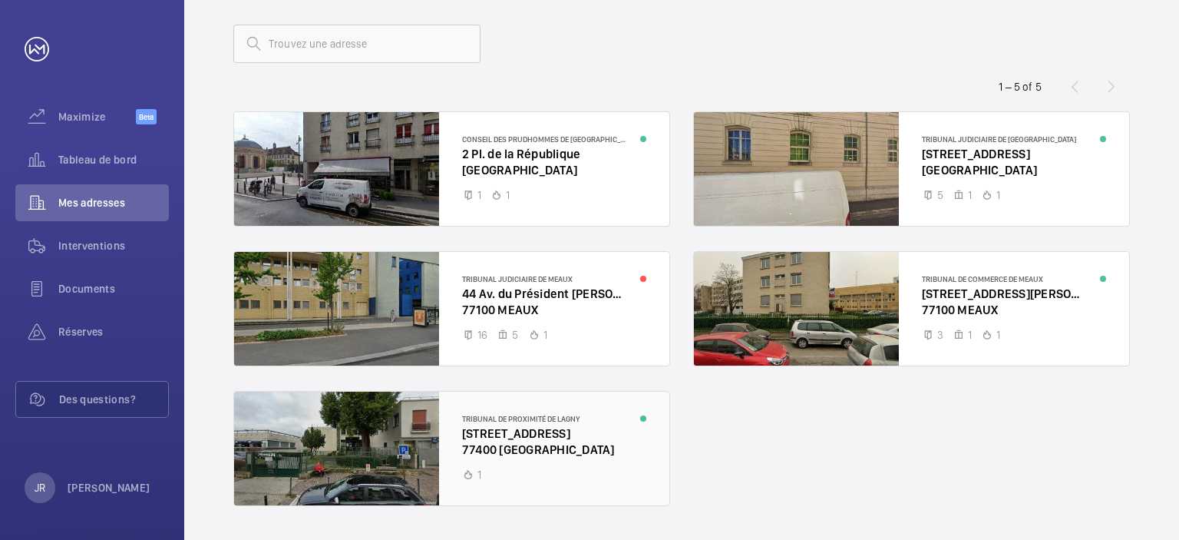
click at [574, 445] on div at bounding box center [451, 448] width 435 height 114
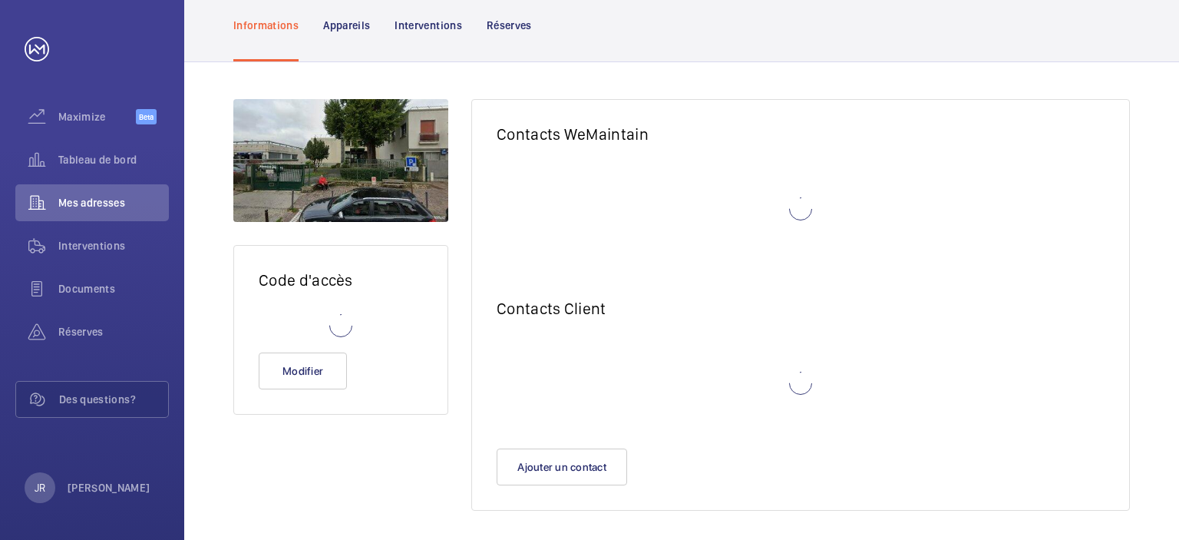
scroll to position [87, 0]
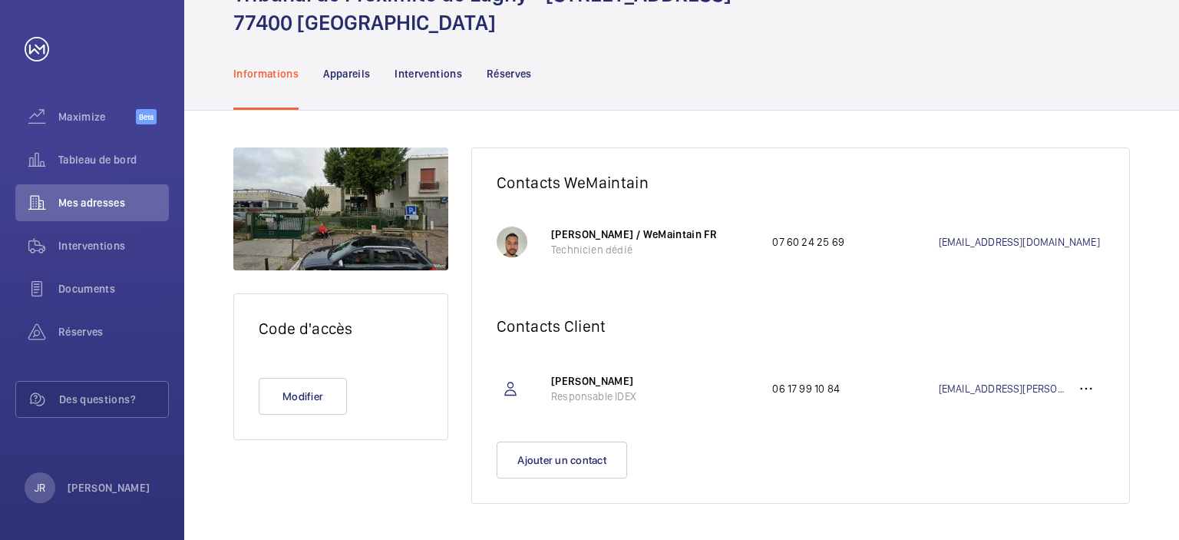
drag, startPoint x: 417, startPoint y: 72, endPoint x: 459, endPoint y: 89, distance: 45.5
click at [417, 72] on p "Interventions" at bounding box center [428, 73] width 68 height 15
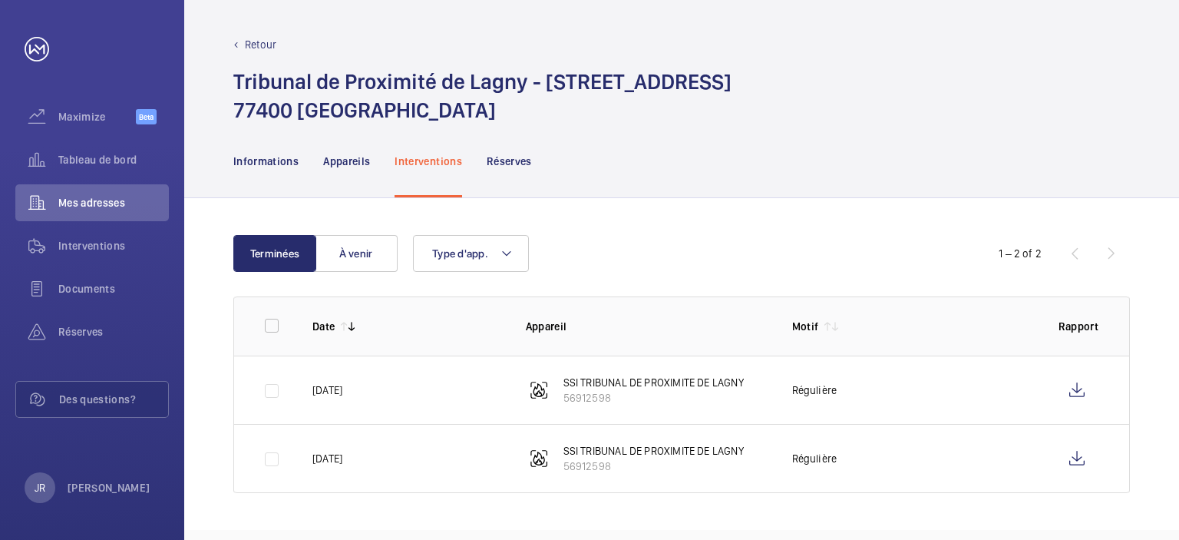
click at [628, 454] on p "SSI TRIBUNAL DE PROXIMITE DE LAGNY" at bounding box center [653, 450] width 180 height 15
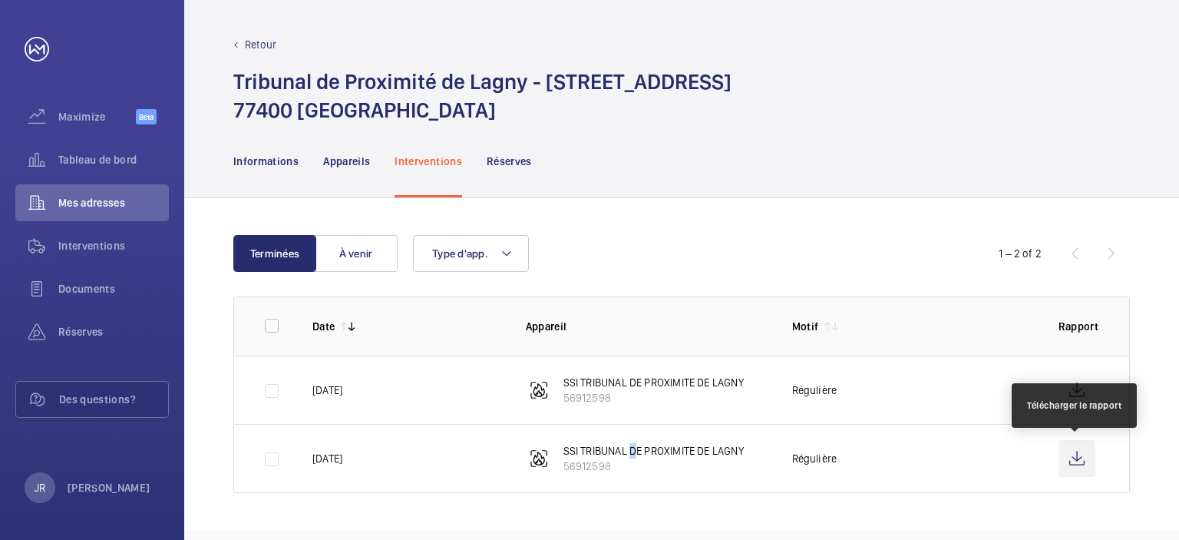
click at [1078, 459] on wm-front-icon-button at bounding box center [1076, 458] width 37 height 37
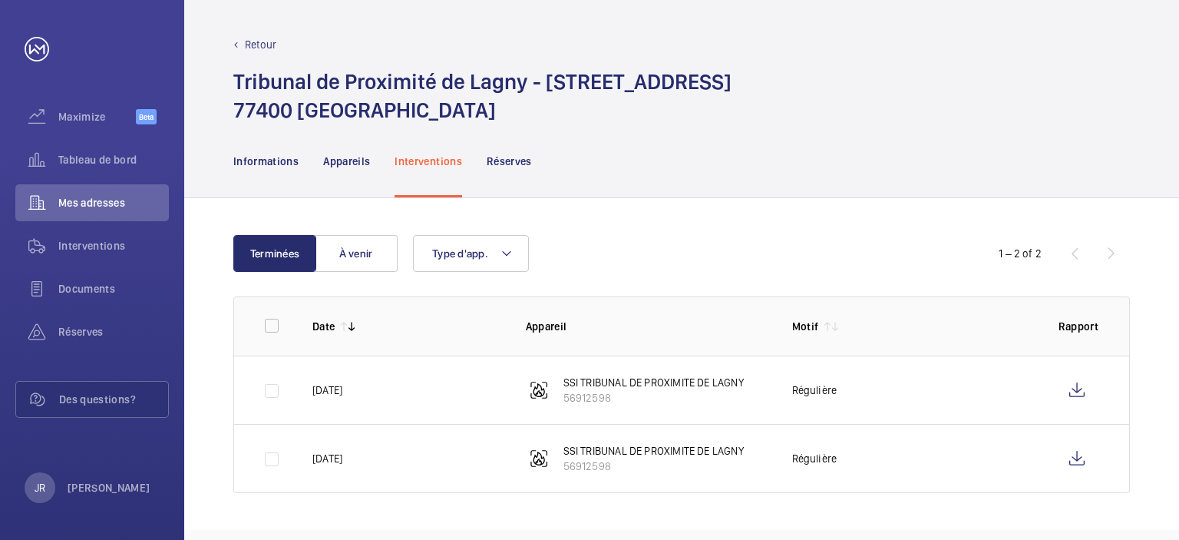
click at [257, 42] on p "Retour" at bounding box center [260, 44] width 31 height 15
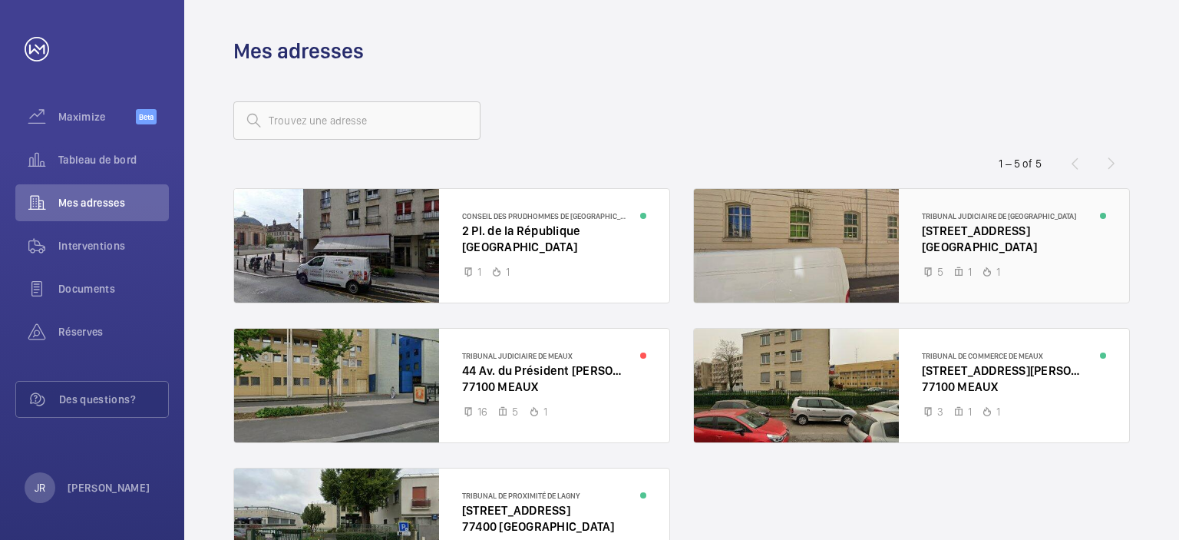
click at [971, 239] on div at bounding box center [911, 246] width 435 height 114
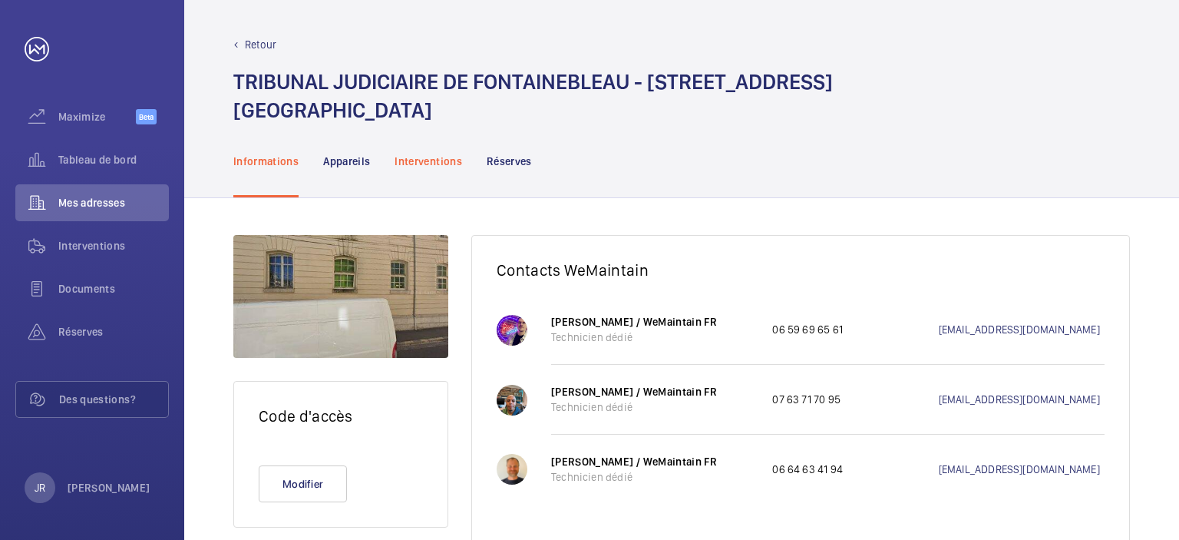
click at [405, 154] on p "Interventions" at bounding box center [428, 160] width 68 height 15
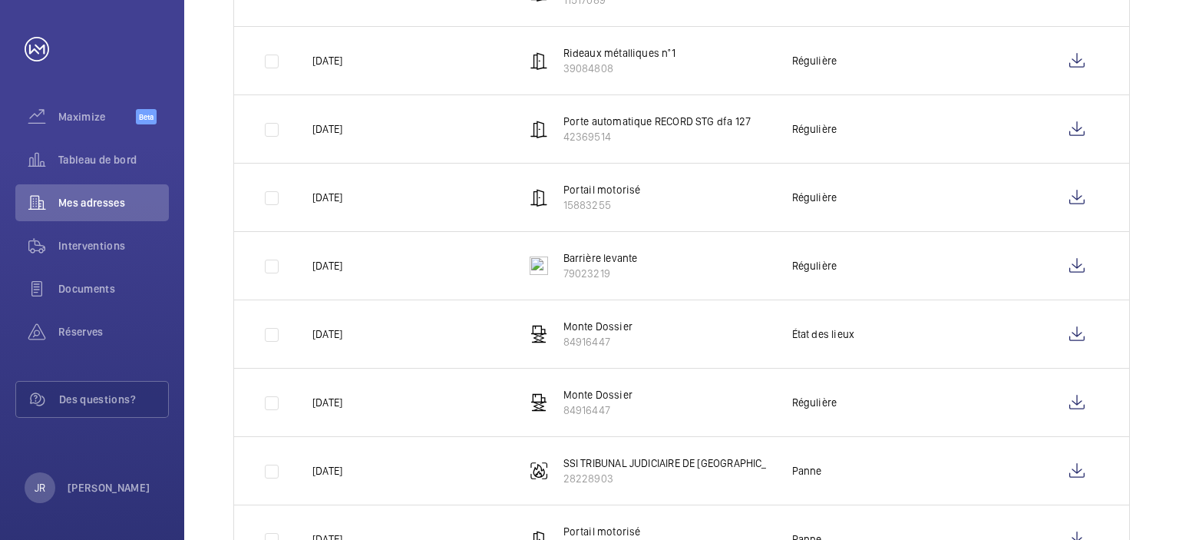
scroll to position [227, 0]
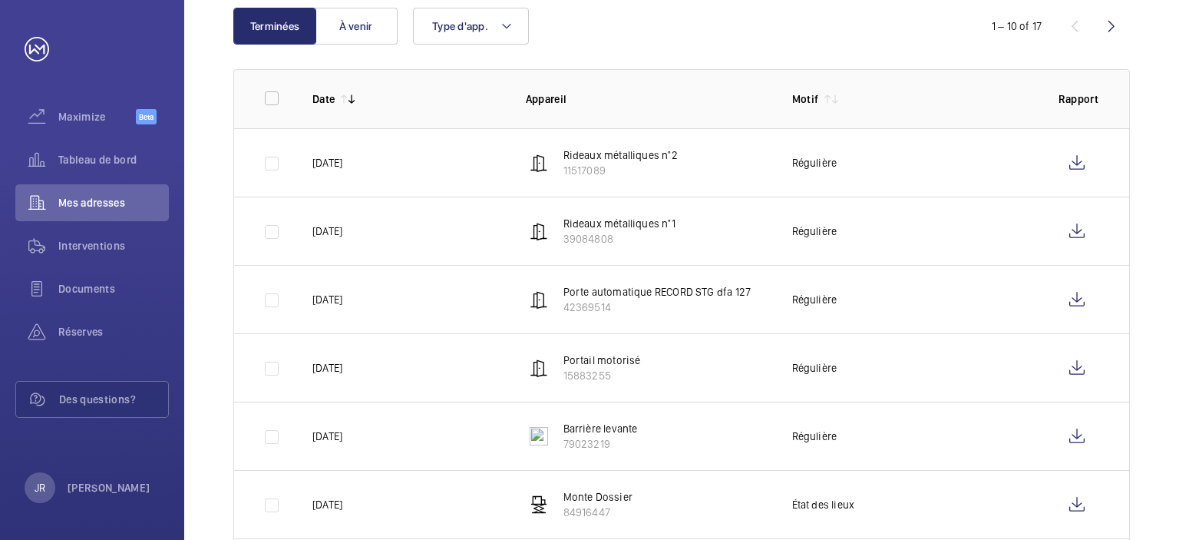
click at [1111, 31] on wm-front-icon-button at bounding box center [1111, 26] width 37 height 37
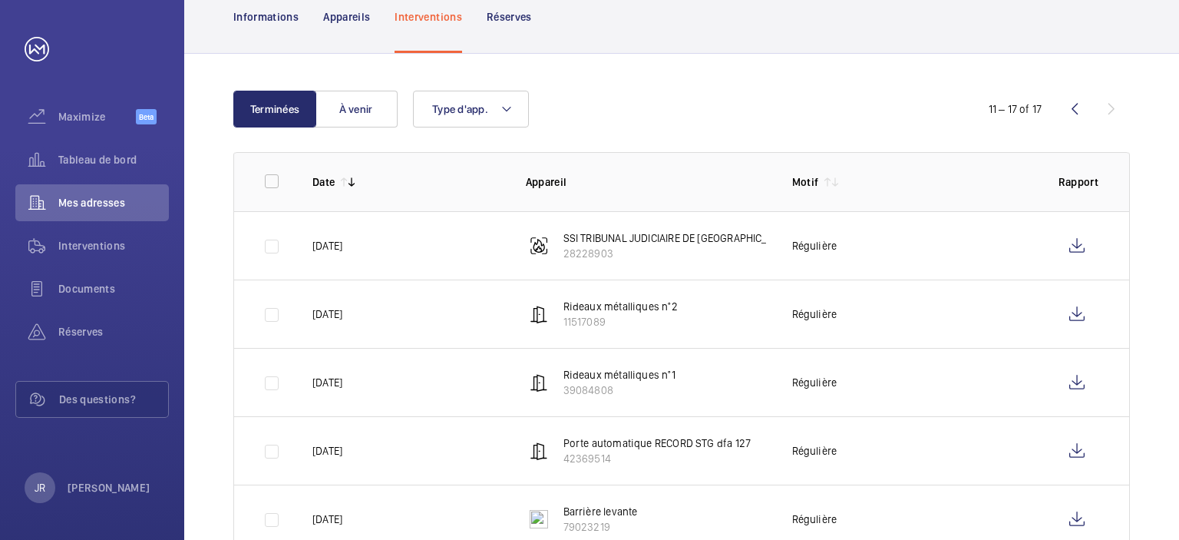
scroll to position [230, 0]
